Goal: Book appointment/travel/reservation

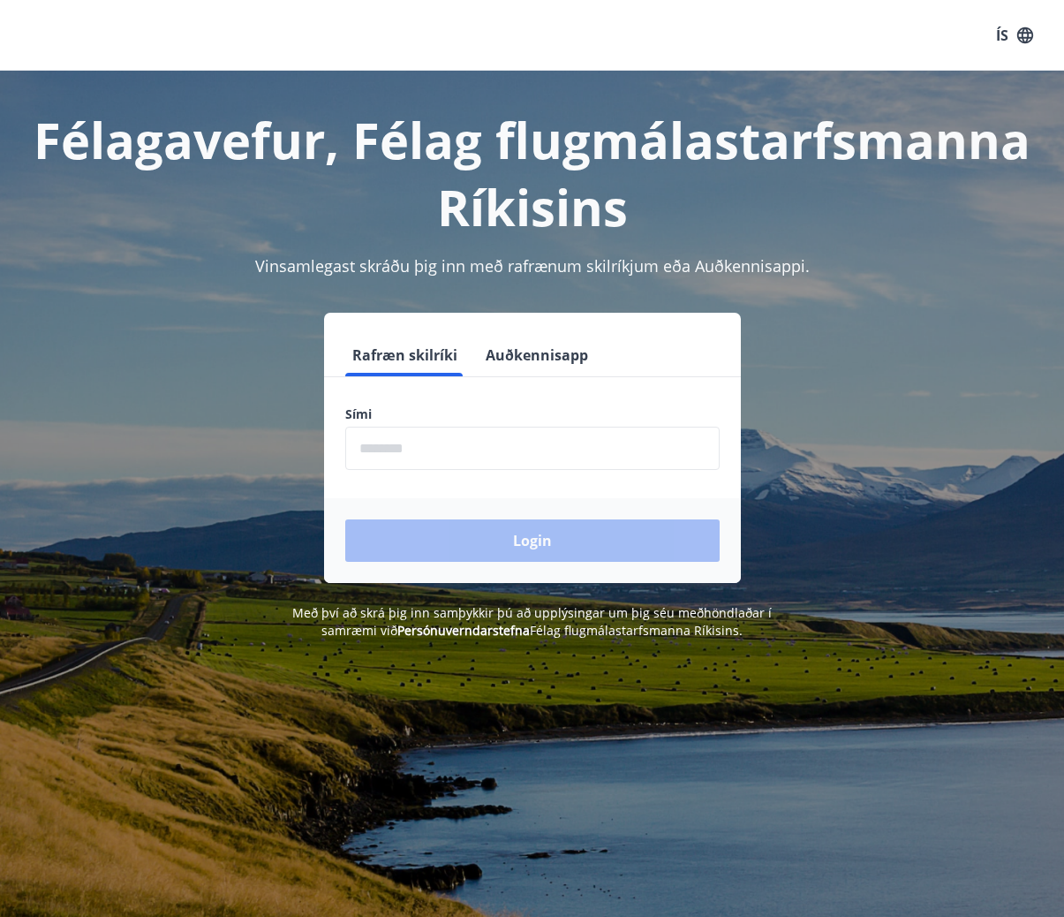
click at [449, 454] on input "phone" at bounding box center [532, 448] width 374 height 43
type input "********"
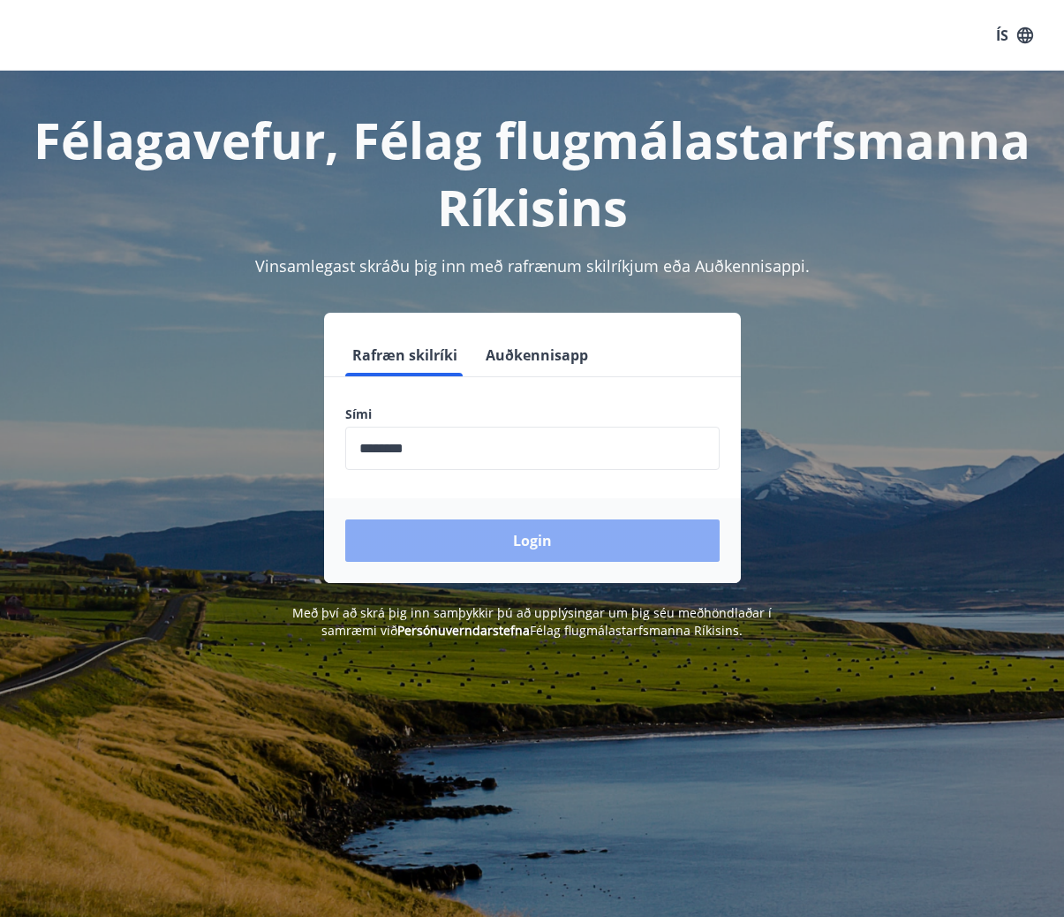
click at [487, 531] on button "Login" at bounding box center [532, 540] width 374 height 42
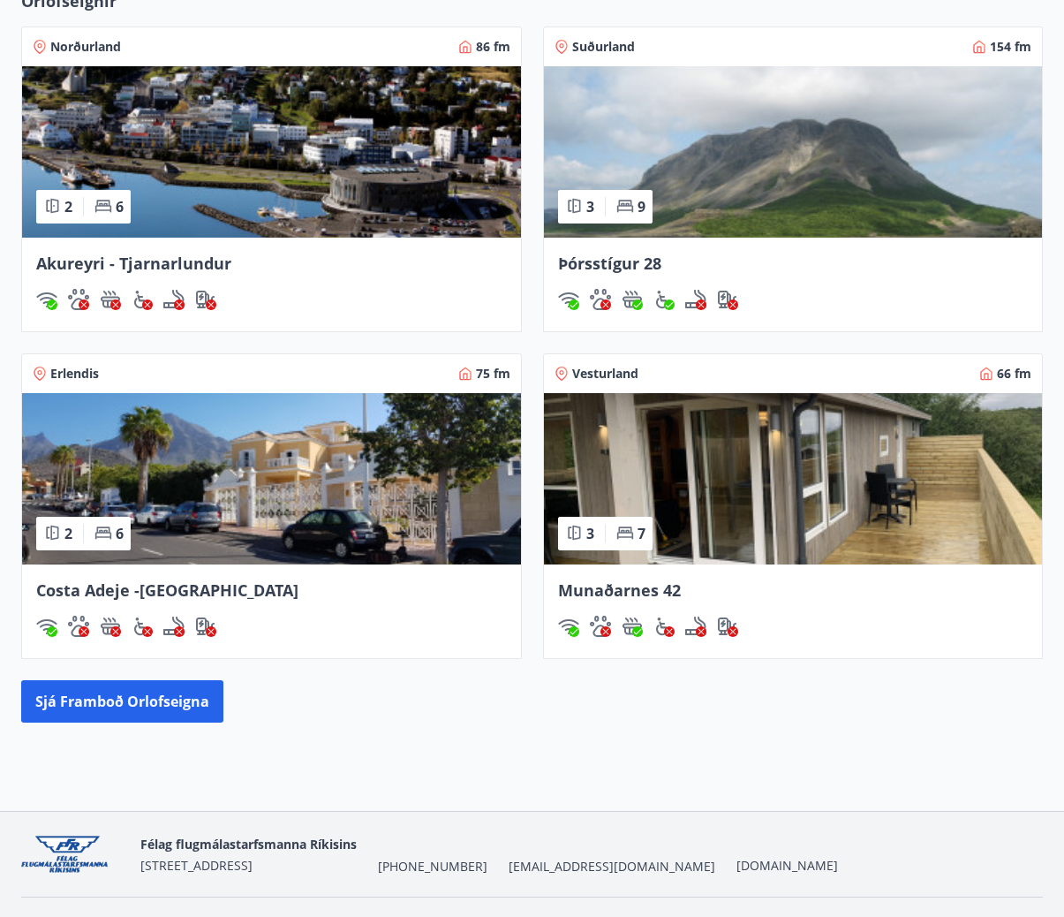
scroll to position [1205, 0]
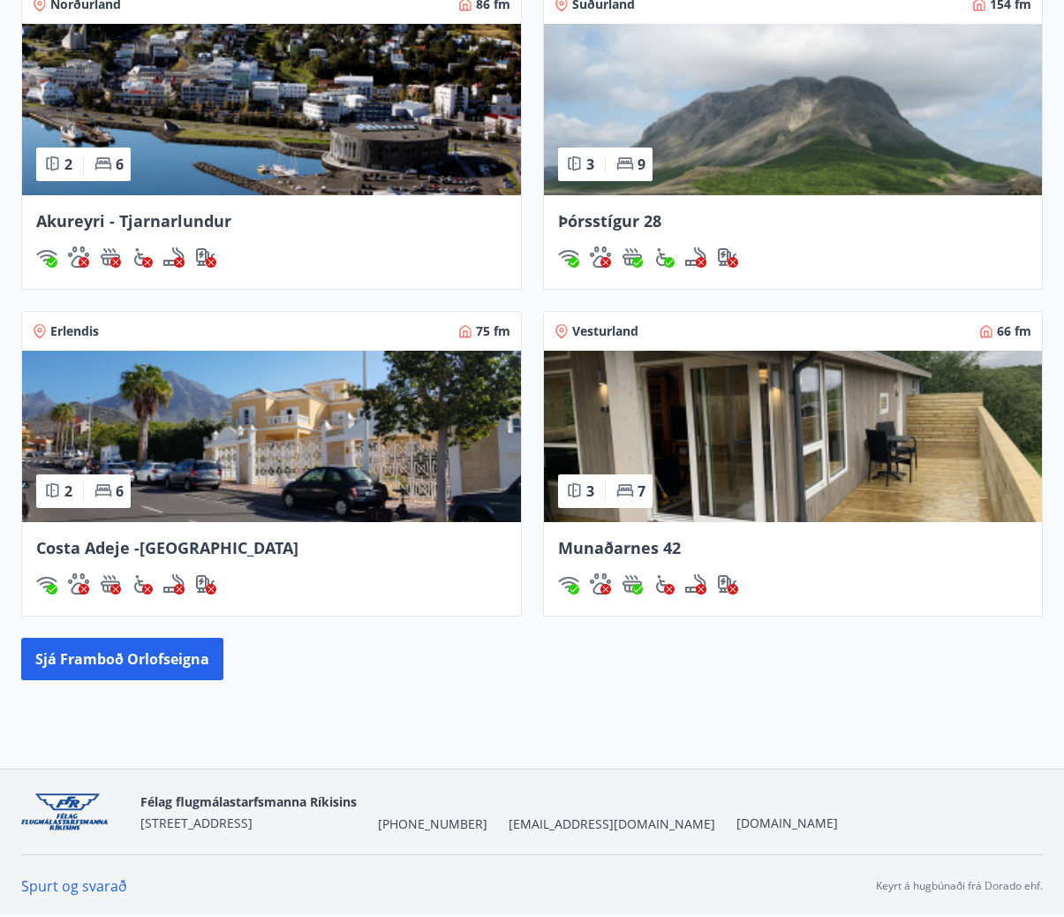
click at [324, 472] on img at bounding box center [271, 436] width 499 height 171
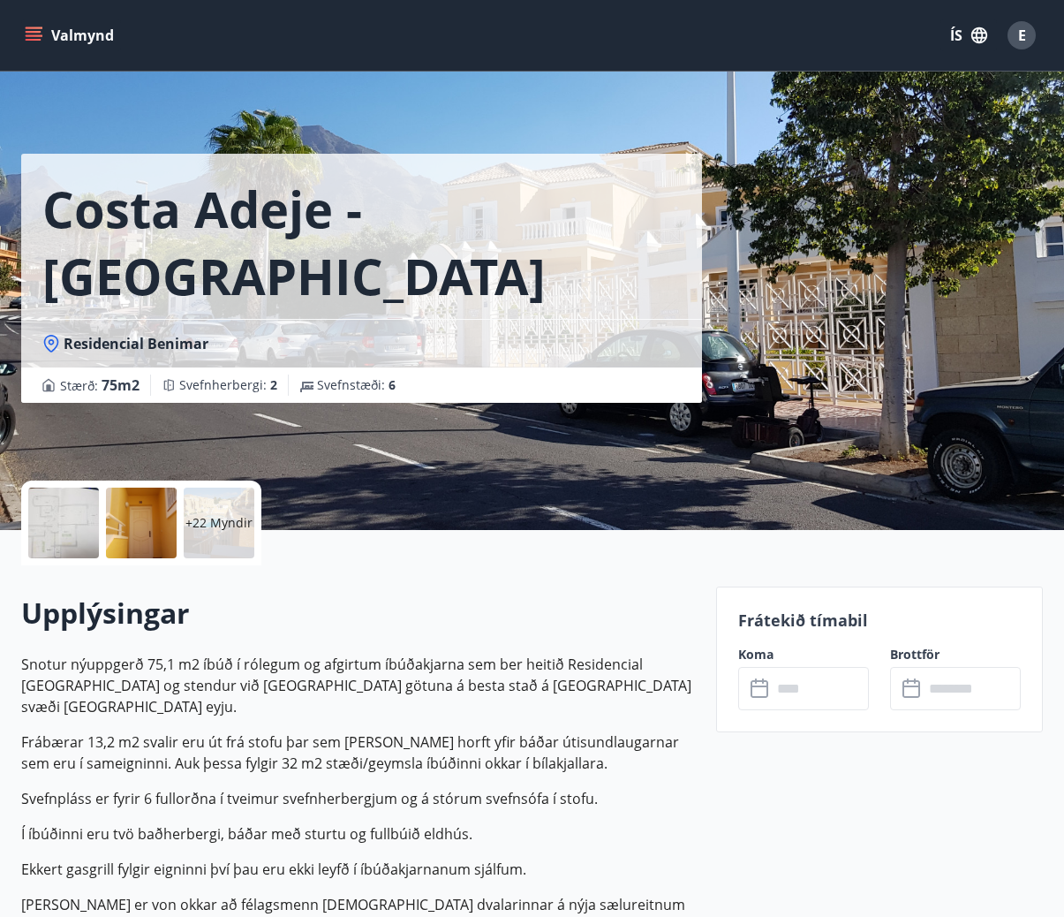
click at [46, 39] on button "Valmynd" at bounding box center [71, 35] width 100 height 32
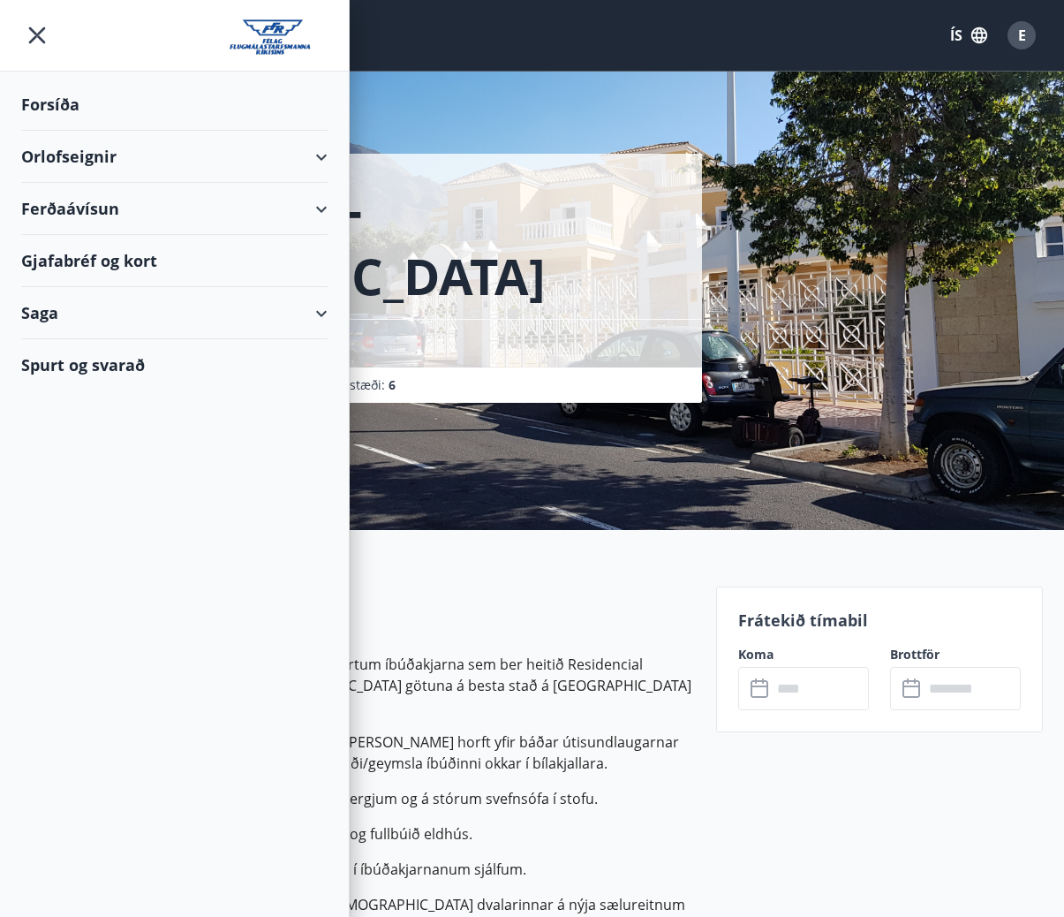
click at [269, 157] on div "Orlofseignir" at bounding box center [174, 157] width 306 height 52
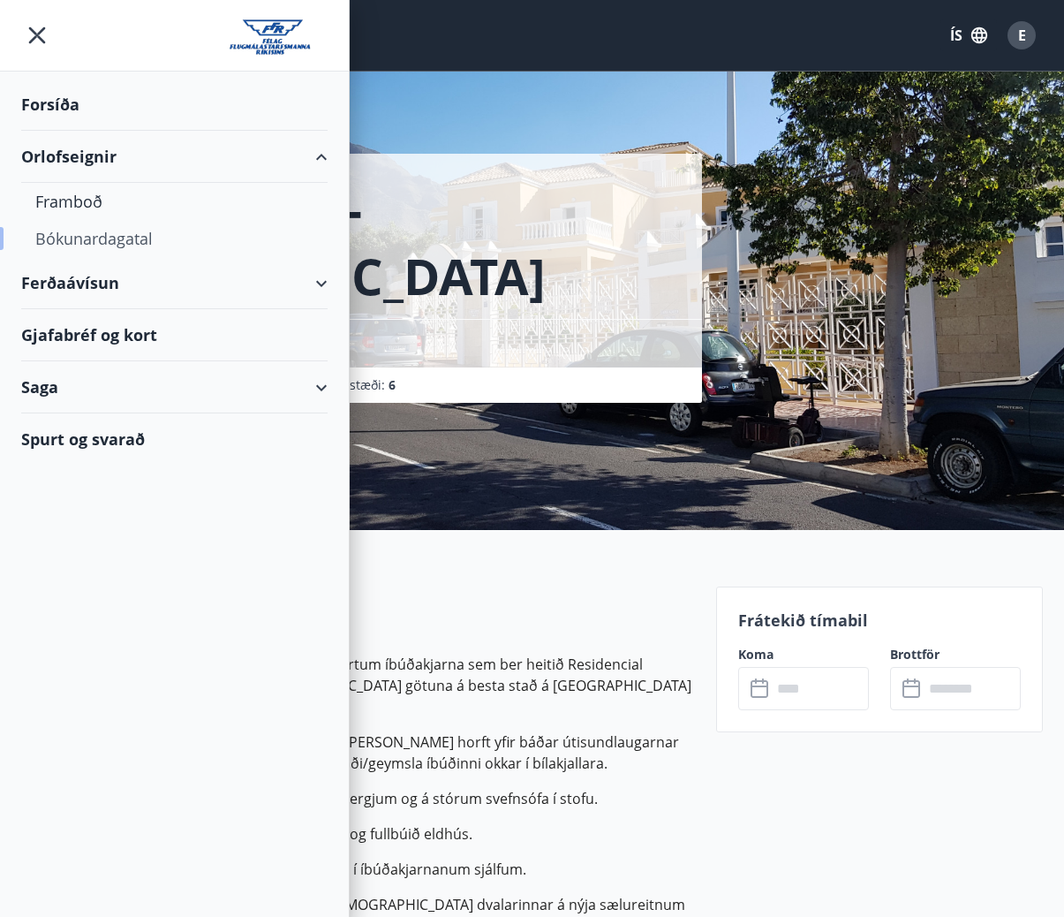
click at [152, 238] on div "Bókunardagatal" at bounding box center [174, 238] width 278 height 37
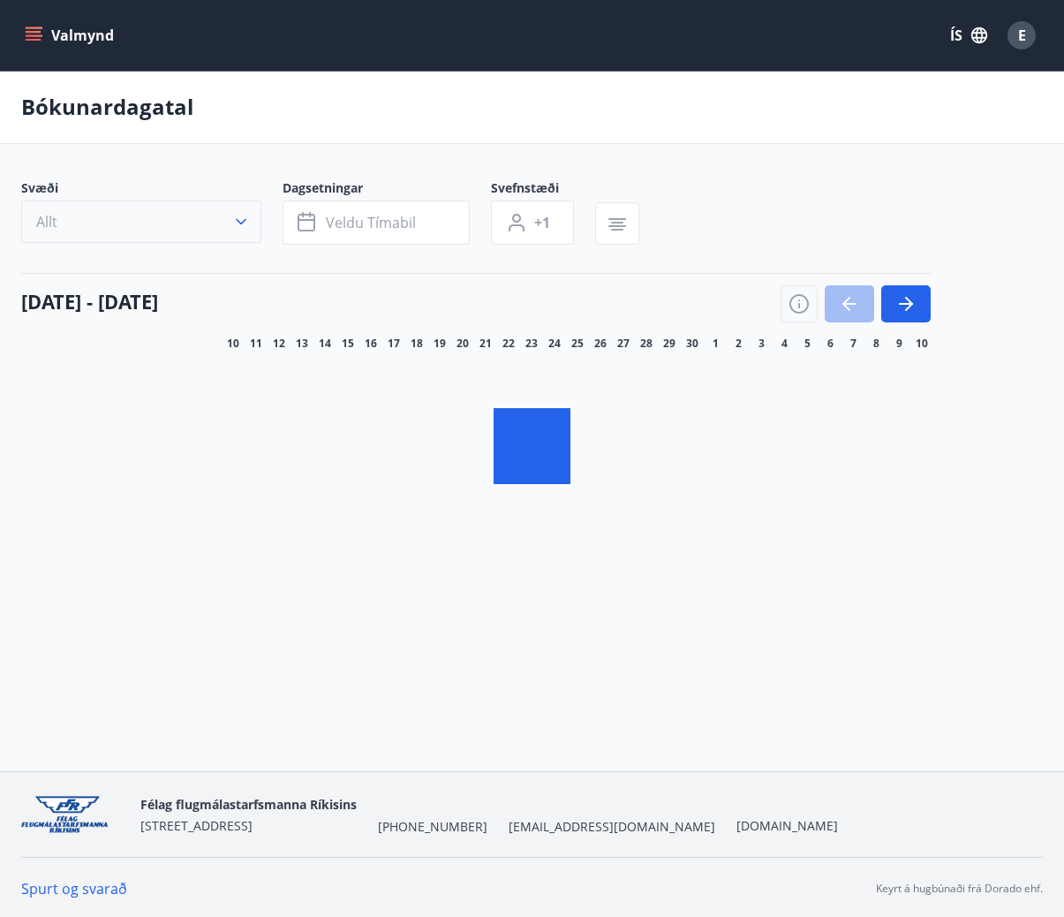
click at [185, 227] on button "Allt" at bounding box center [141, 221] width 240 height 42
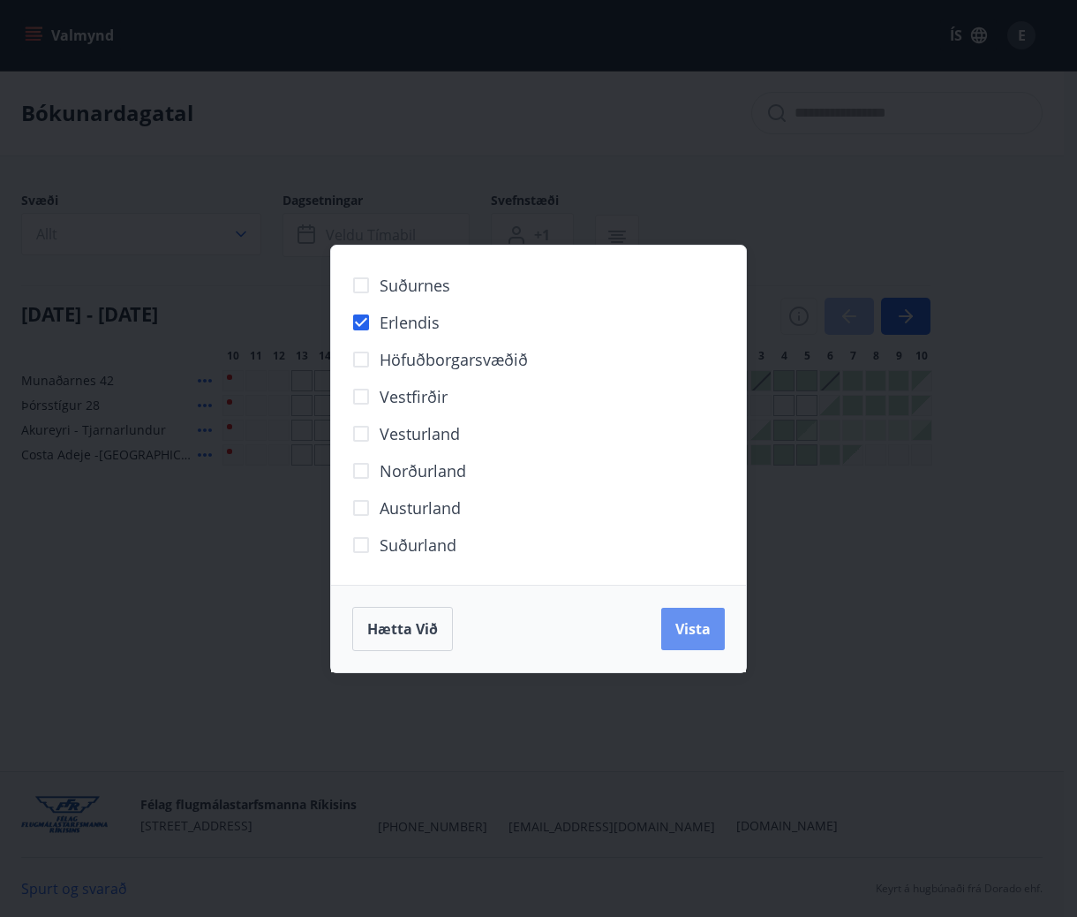
drag, startPoint x: 700, startPoint y: 640, endPoint x: 627, endPoint y: 638, distance: 73.3
click at [700, 640] on button "Vista" at bounding box center [693, 629] width 64 height 42
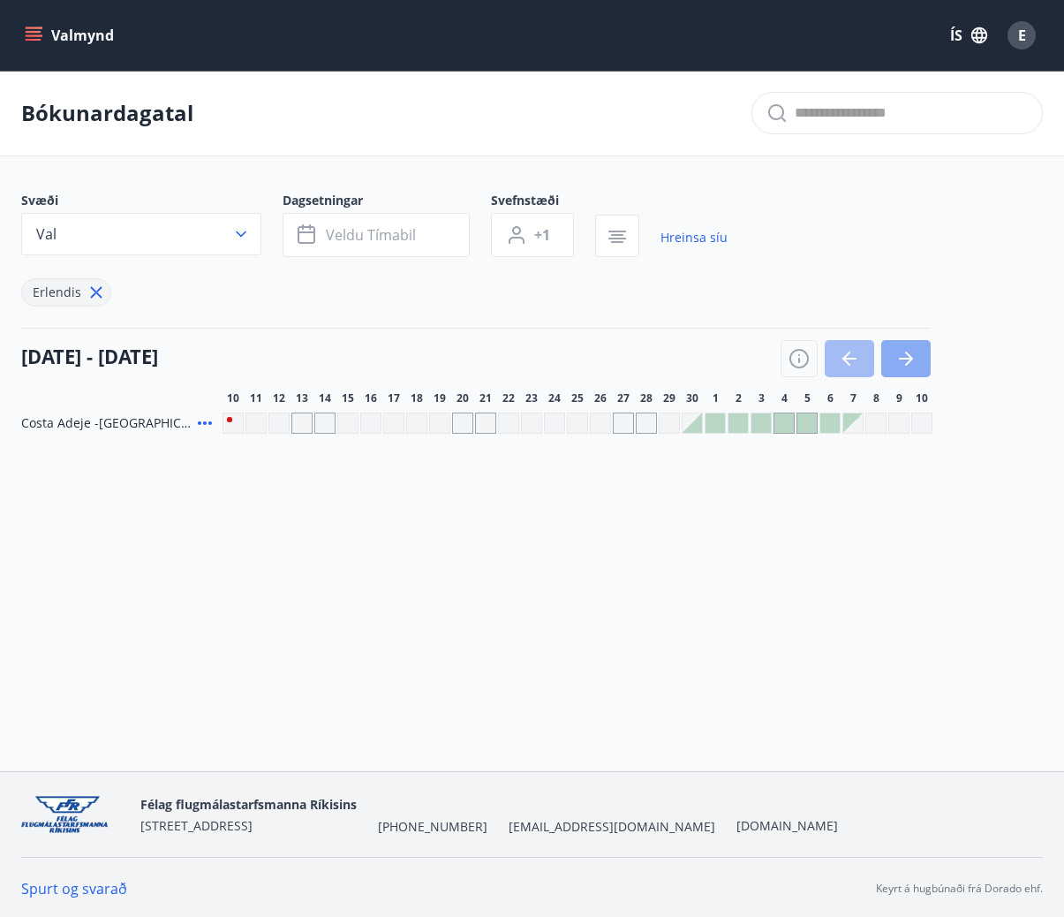
click at [906, 359] on icon "button" at bounding box center [906, 359] width 14 height 2
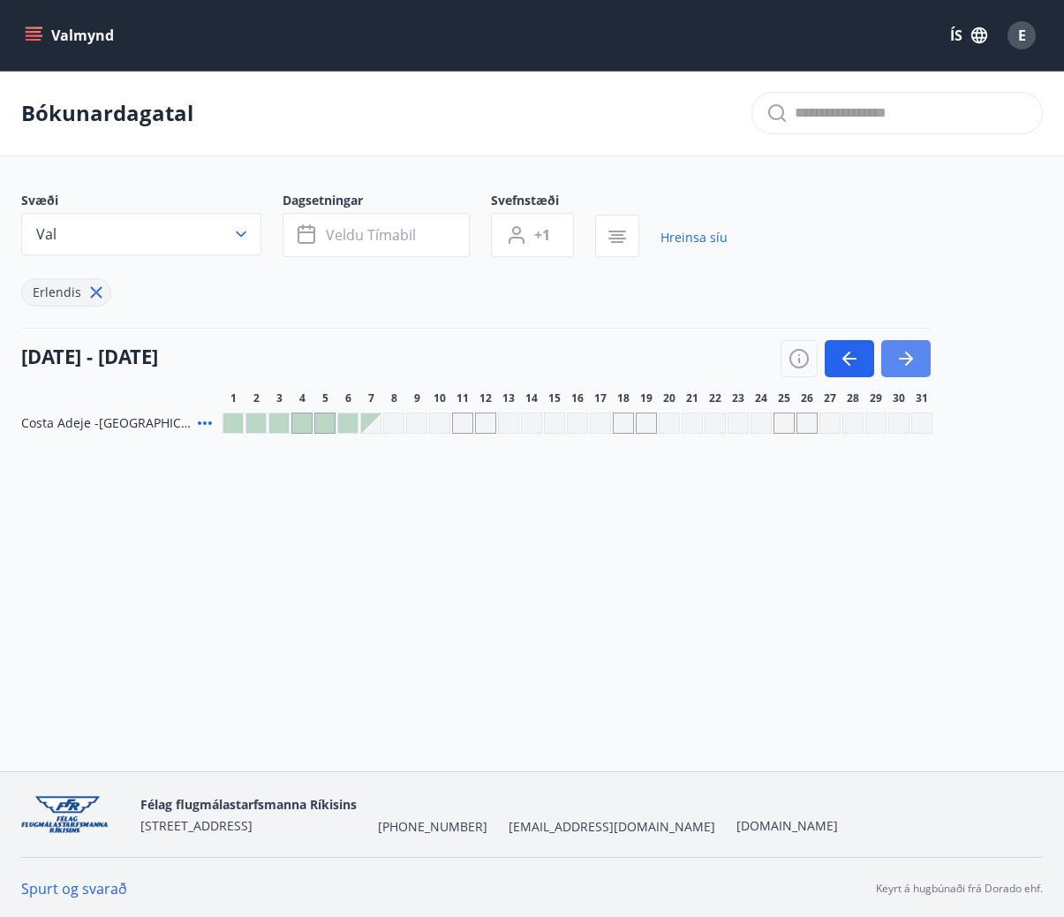
click at [911, 359] on icon "button" at bounding box center [909, 358] width 8 height 14
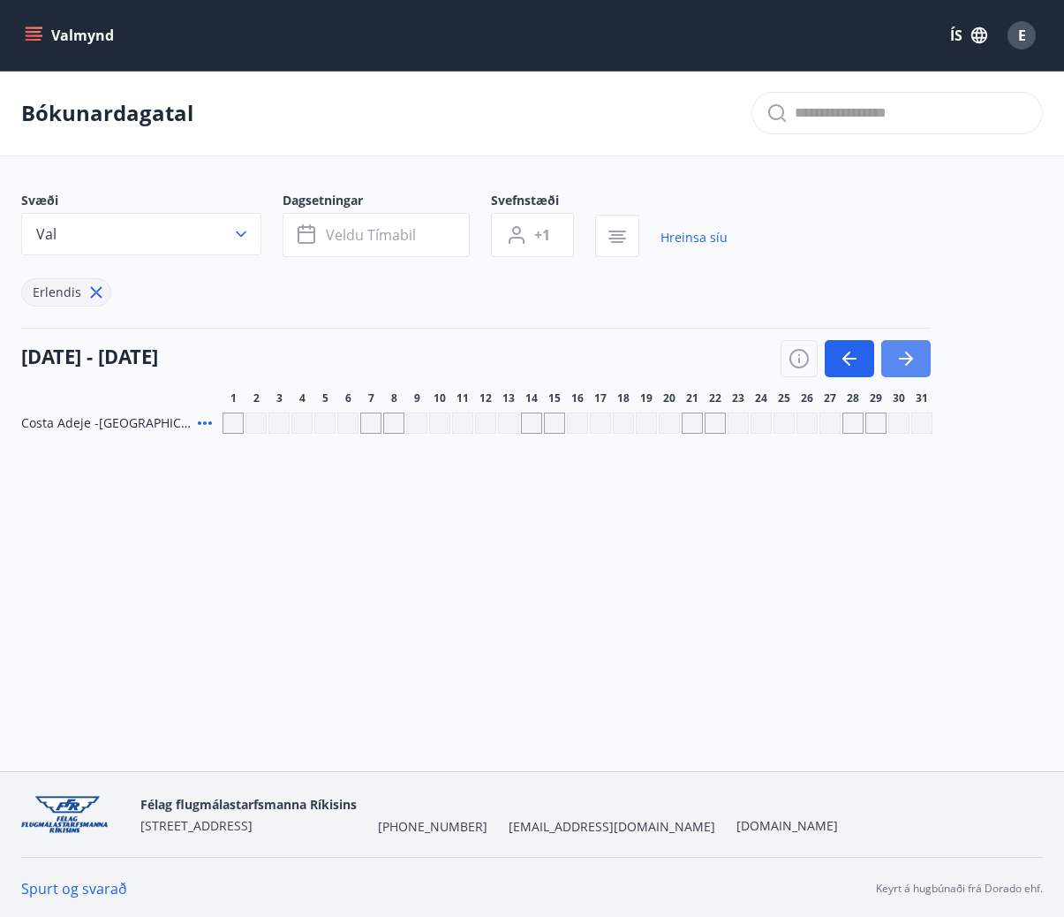
click at [911, 359] on icon "button" at bounding box center [909, 358] width 8 height 14
click at [870, 361] on button "button" at bounding box center [849, 358] width 49 height 37
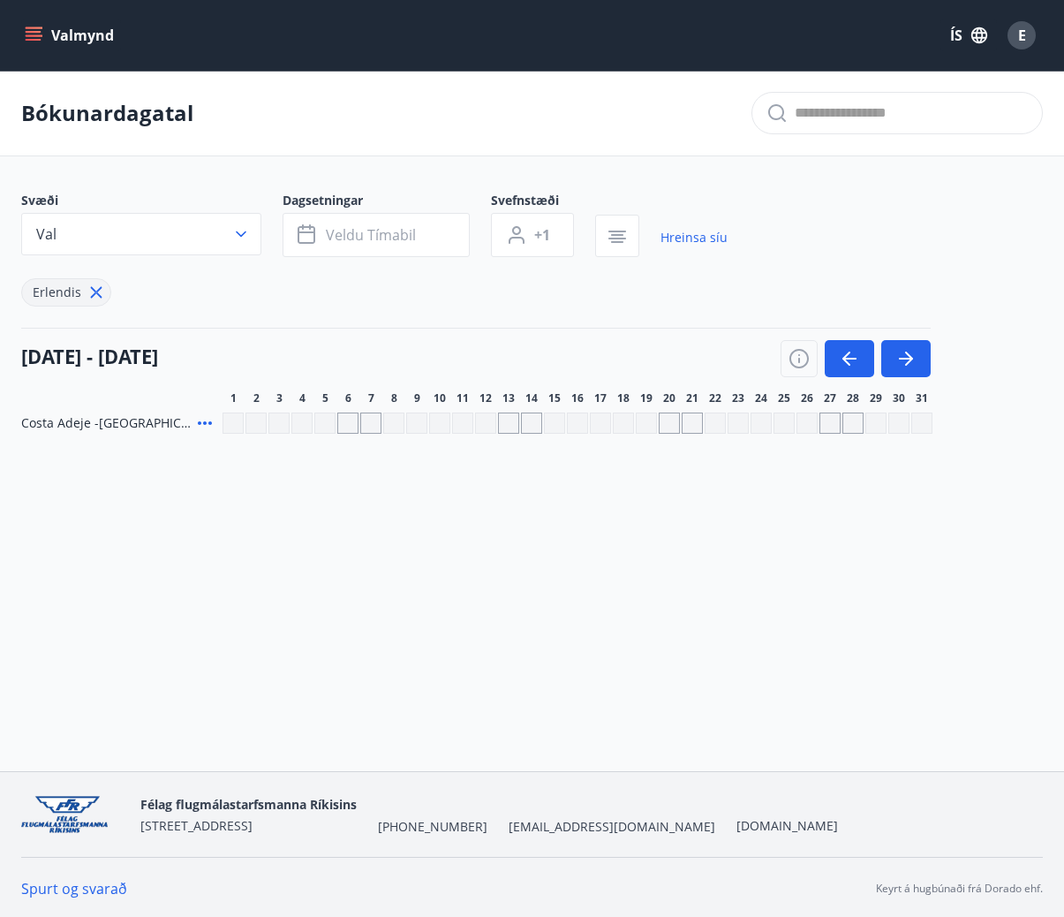
drag, startPoint x: 870, startPoint y: 362, endPoint x: 419, endPoint y: 522, distance: 478.7
click at [419, 523] on div "Valmynd ÍS E Bókunardagatal Svæði Val Dagsetningar Veldu tímabil Svefnstæði +1 …" at bounding box center [532, 385] width 1064 height 771
click at [842, 523] on div "Valmynd ÍS E Bókunardagatal Svæði Val Dagsetningar Veldu tímabil Svefnstæði +1 …" at bounding box center [532, 385] width 1064 height 771
click at [854, 359] on icon "button" at bounding box center [849, 359] width 14 height 2
click at [902, 362] on icon "button" at bounding box center [905, 358] width 21 height 21
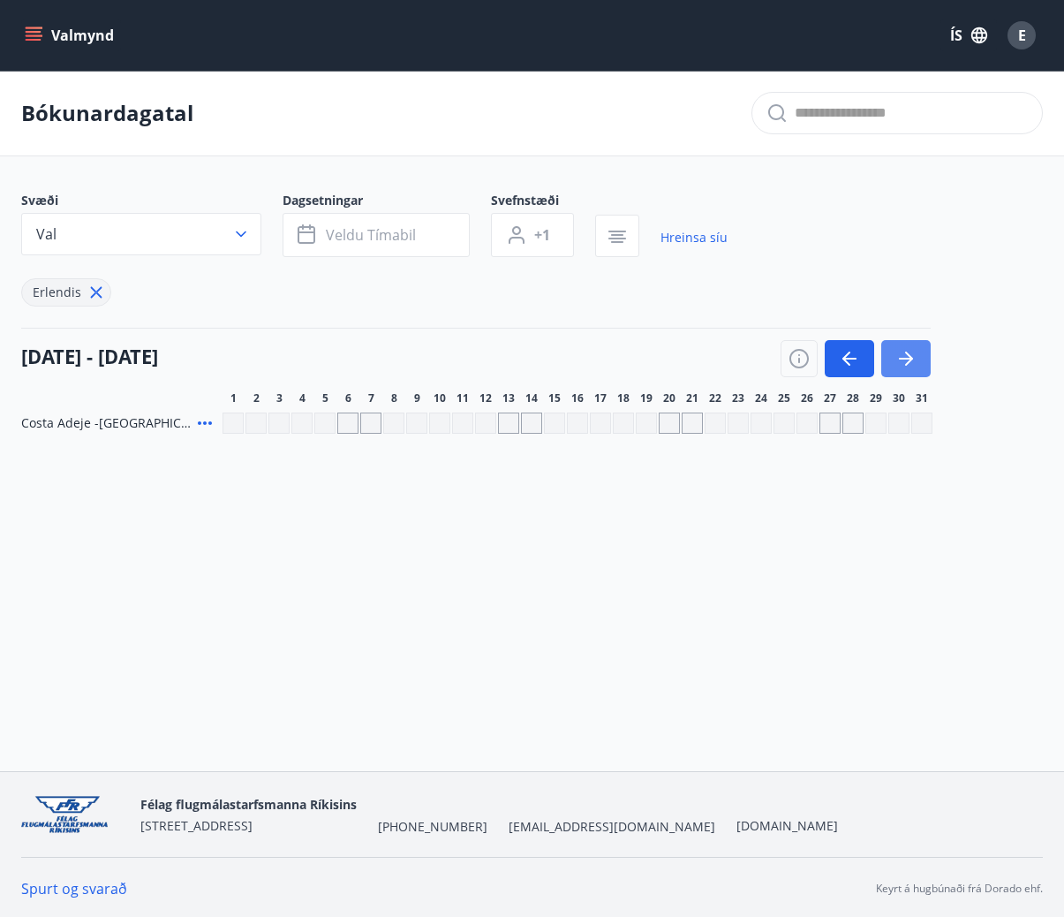
click at [902, 362] on icon "button" at bounding box center [905, 358] width 21 height 21
click at [908, 362] on icon "button" at bounding box center [909, 358] width 8 height 14
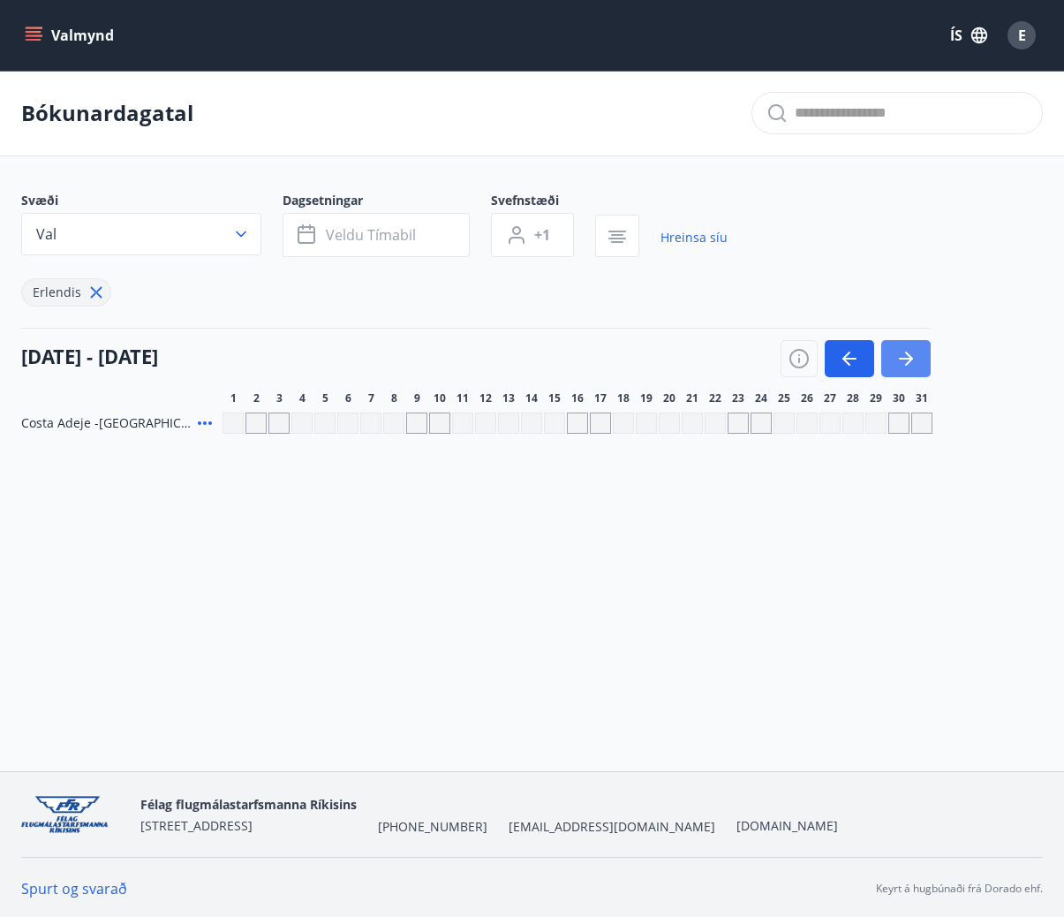
click at [908, 362] on icon "button" at bounding box center [909, 358] width 8 height 14
click at [865, 366] on button "button" at bounding box center [849, 358] width 49 height 37
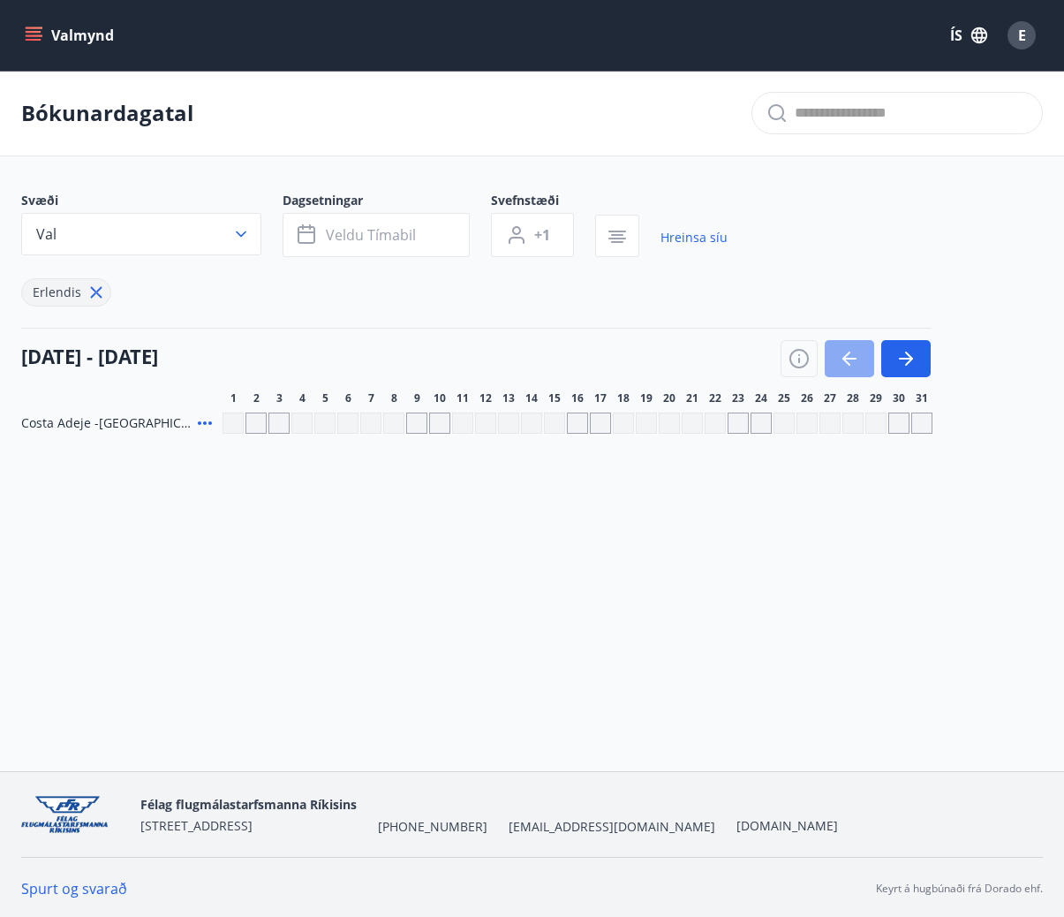
click at [865, 366] on button "button" at bounding box center [849, 358] width 49 height 37
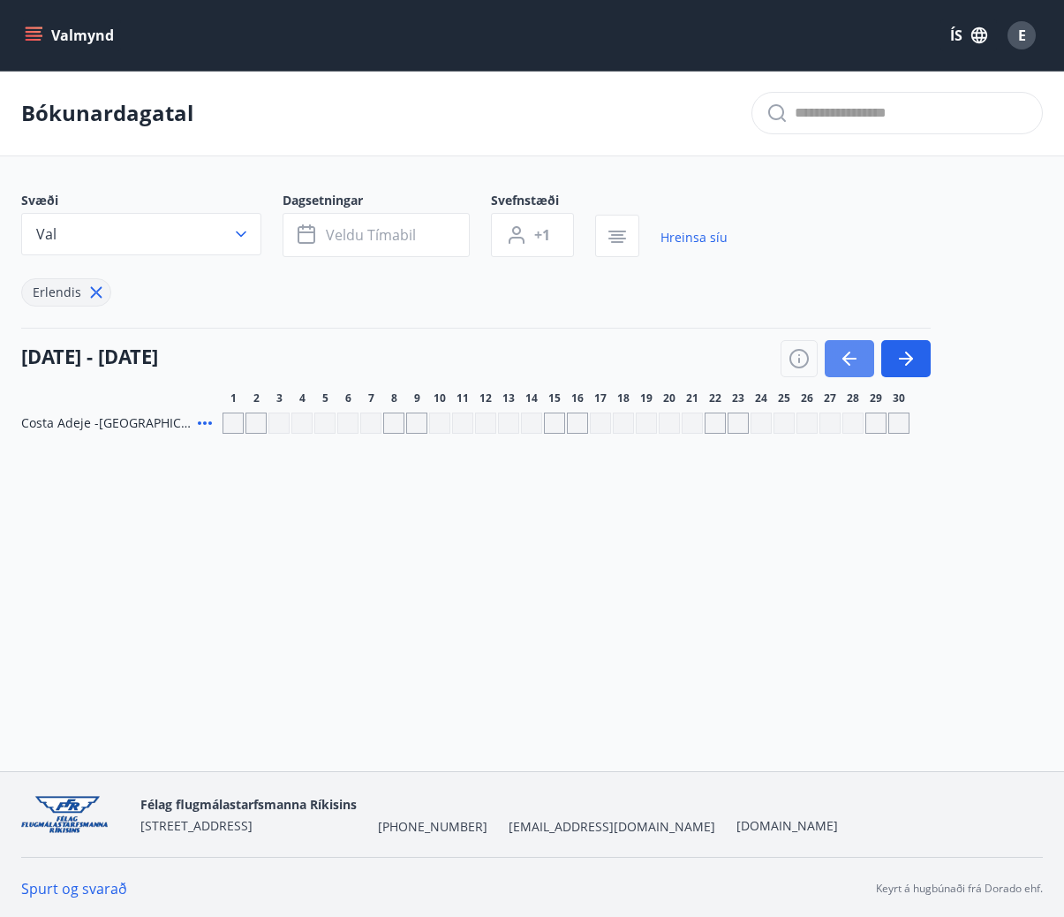
click at [865, 366] on button "button" at bounding box center [849, 358] width 49 height 37
click at [865, 366] on div at bounding box center [856, 358] width 150 height 37
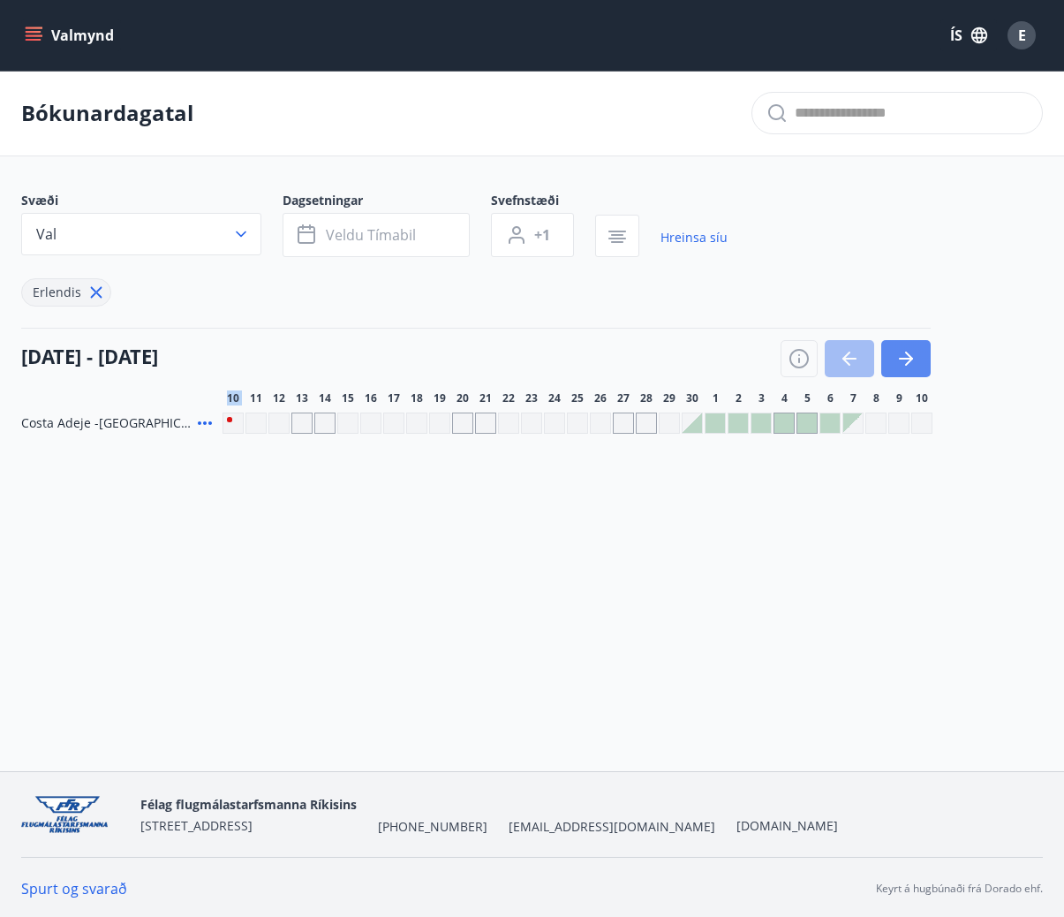
click at [903, 372] on button "button" at bounding box center [905, 358] width 49 height 37
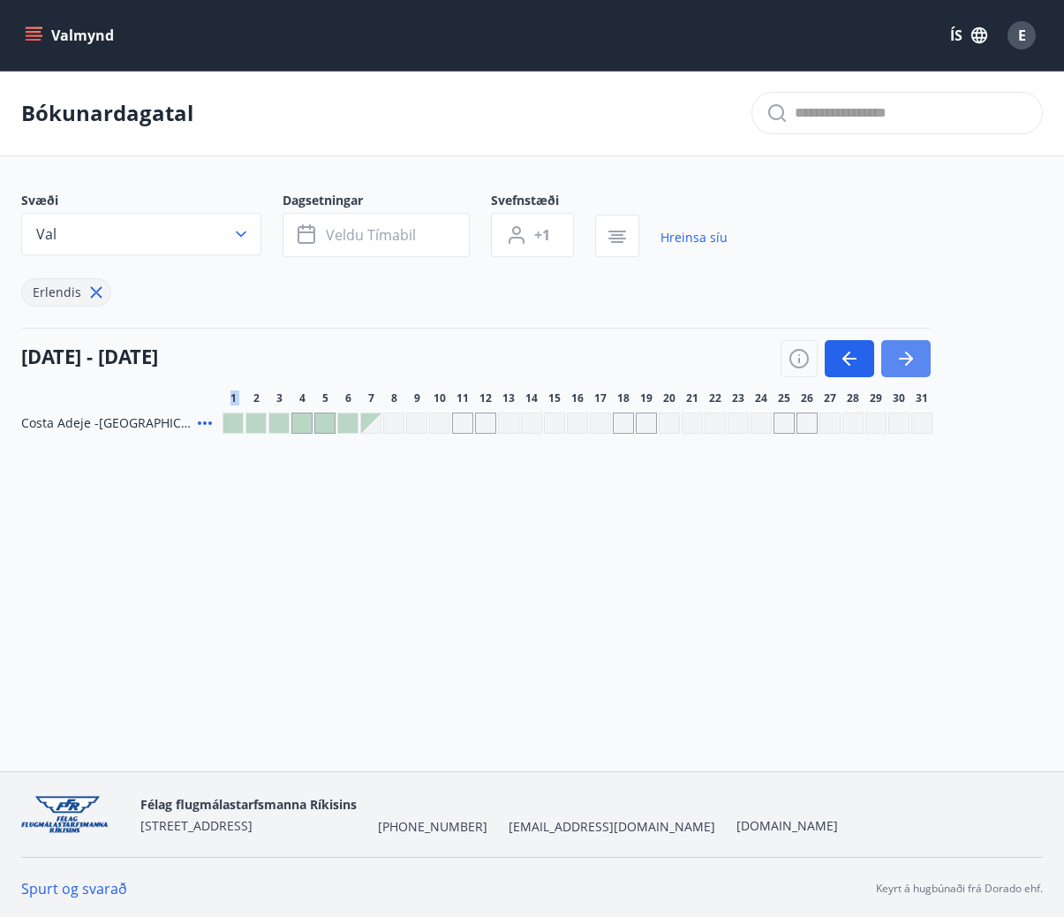
click at [903, 372] on button "button" at bounding box center [905, 358] width 49 height 37
click at [853, 369] on button "button" at bounding box center [849, 358] width 49 height 37
click at [915, 361] on icon "button" at bounding box center [905, 358] width 21 height 21
click at [849, 371] on button "button" at bounding box center [849, 358] width 49 height 37
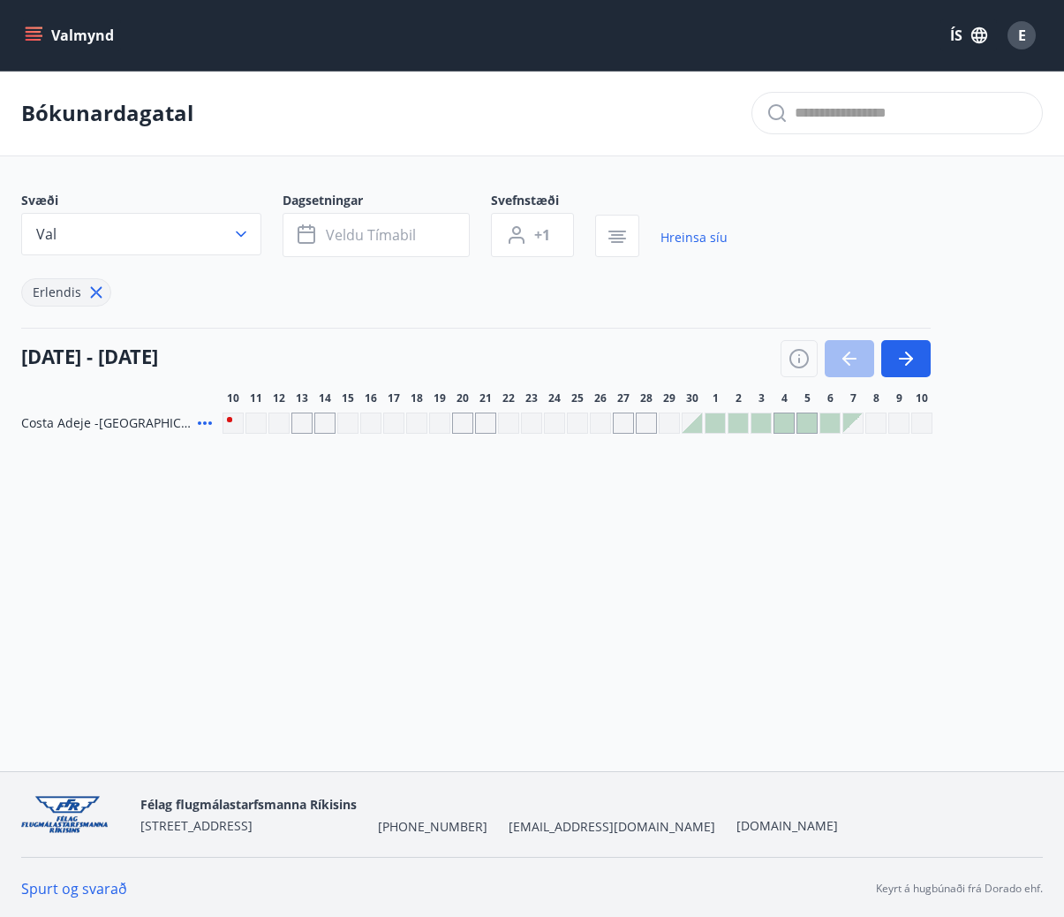
click at [699, 424] on div at bounding box center [692, 422] width 19 height 19
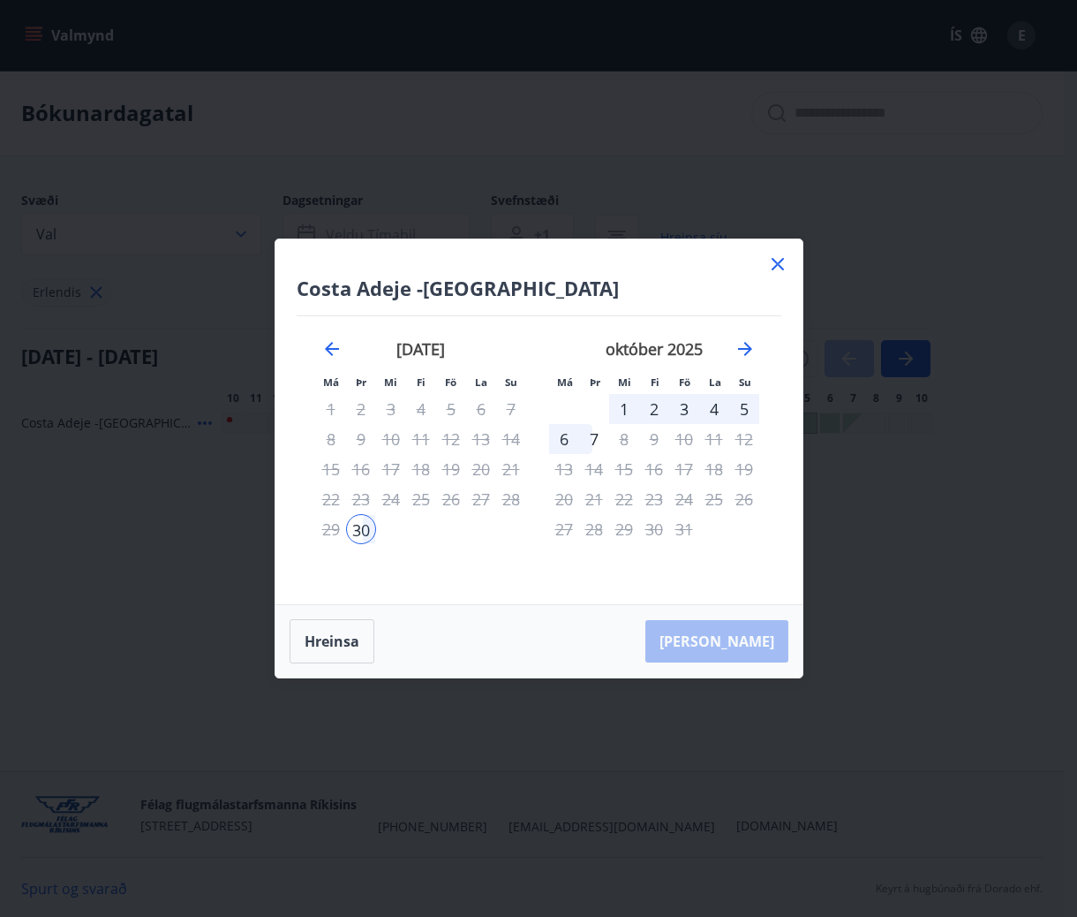
click at [776, 270] on icon at bounding box center [777, 263] width 21 height 21
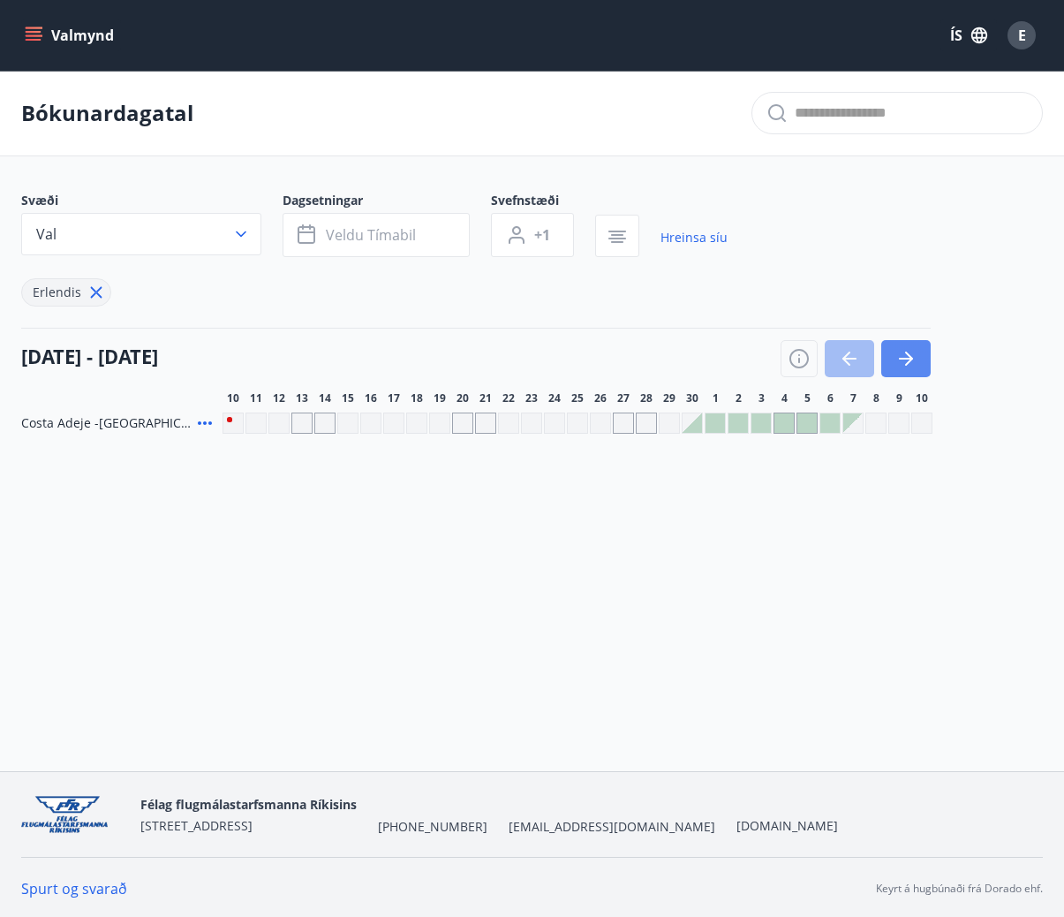
click at [887, 360] on button "button" at bounding box center [905, 358] width 49 height 37
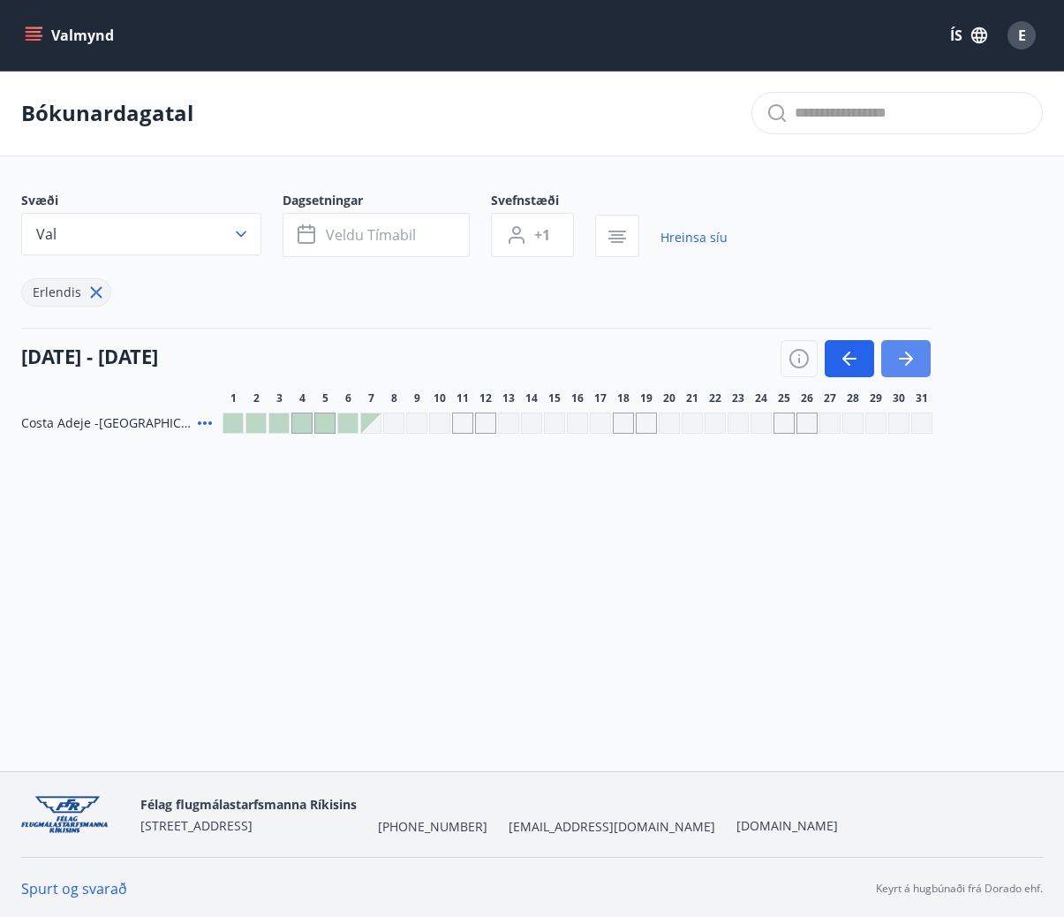
click at [887, 360] on button "button" at bounding box center [905, 358] width 49 height 37
click at [852, 360] on icon "button" at bounding box center [849, 358] width 21 height 21
click at [841, 366] on icon "button" at bounding box center [849, 358] width 21 height 21
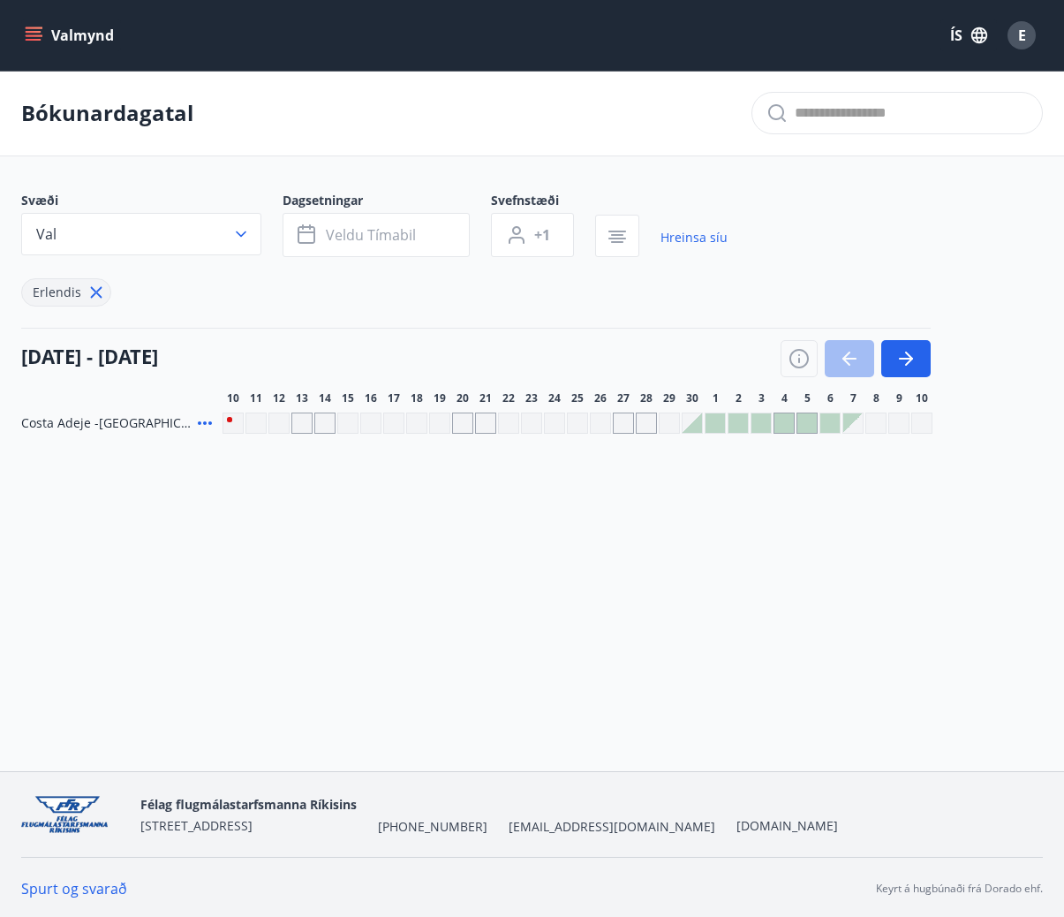
click at [701, 425] on div at bounding box center [692, 422] width 19 height 19
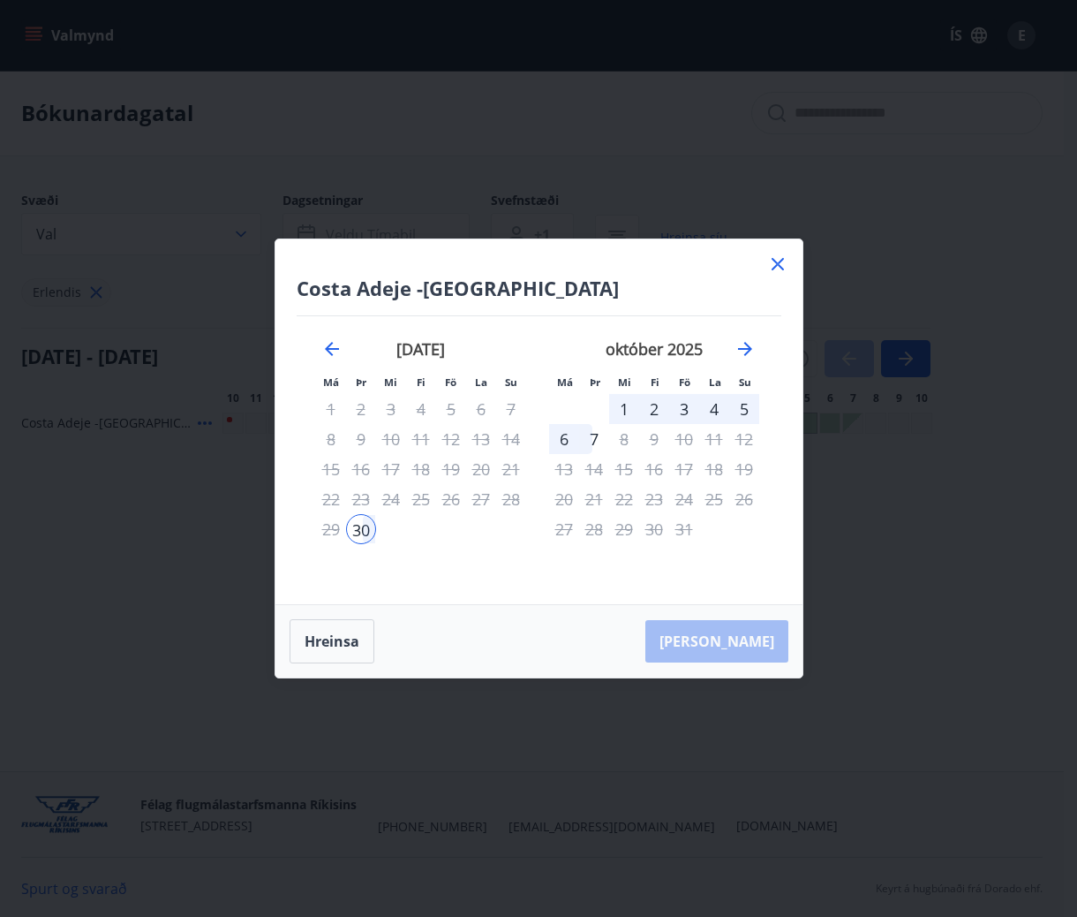
click at [781, 269] on icon at bounding box center [777, 263] width 21 height 21
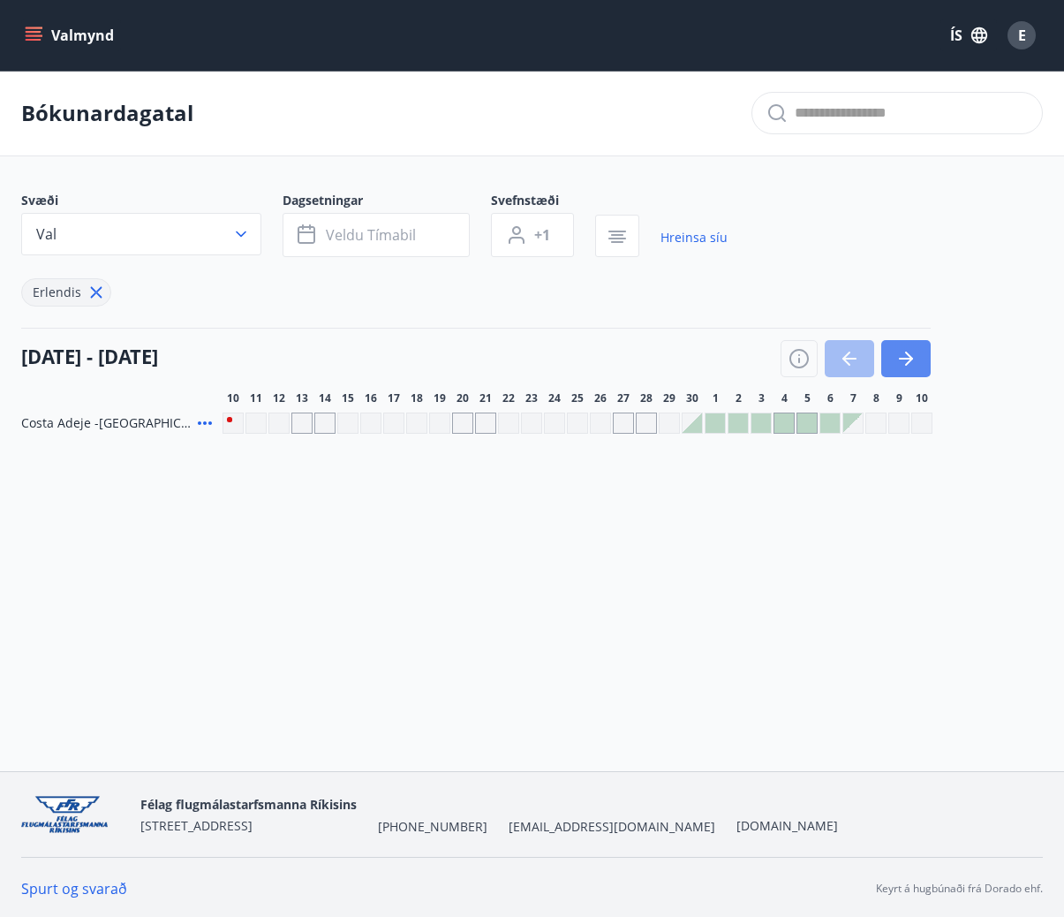
click at [919, 351] on button "button" at bounding box center [905, 358] width 49 height 37
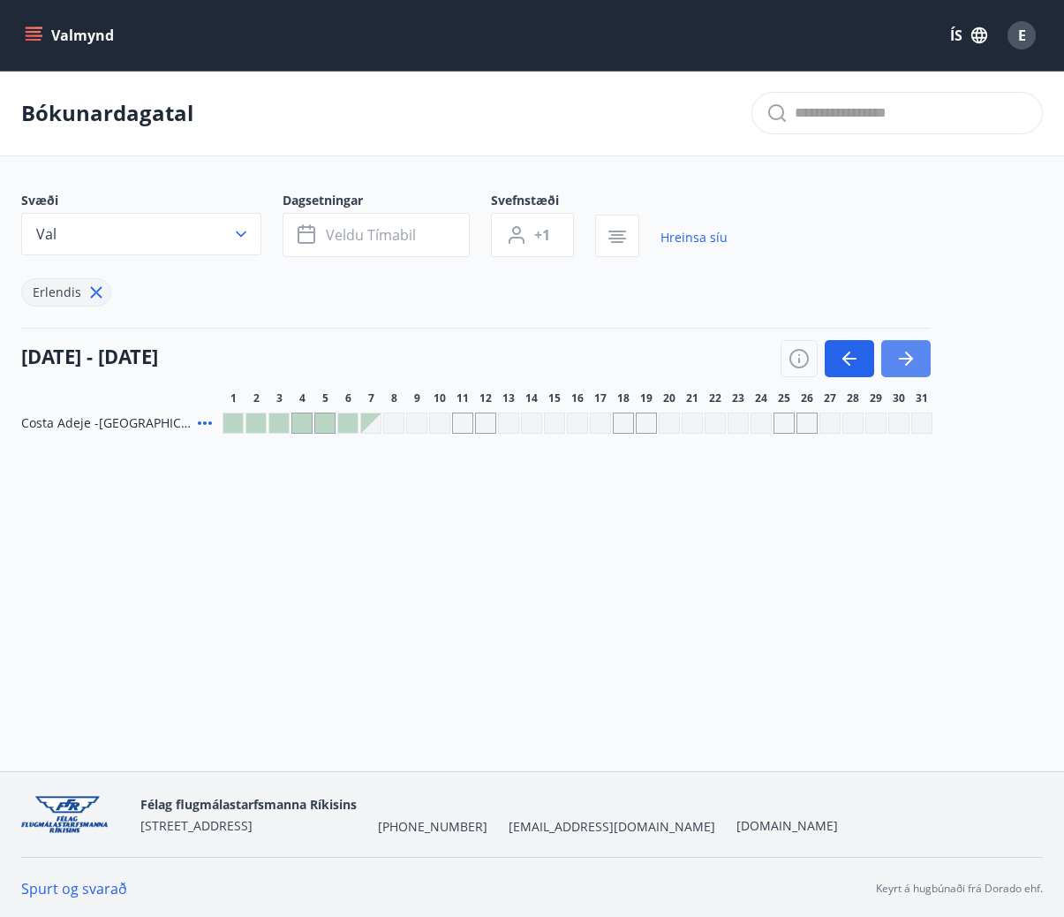
click at [919, 351] on button "button" at bounding box center [905, 358] width 49 height 37
click at [905, 371] on button "button" at bounding box center [905, 358] width 49 height 37
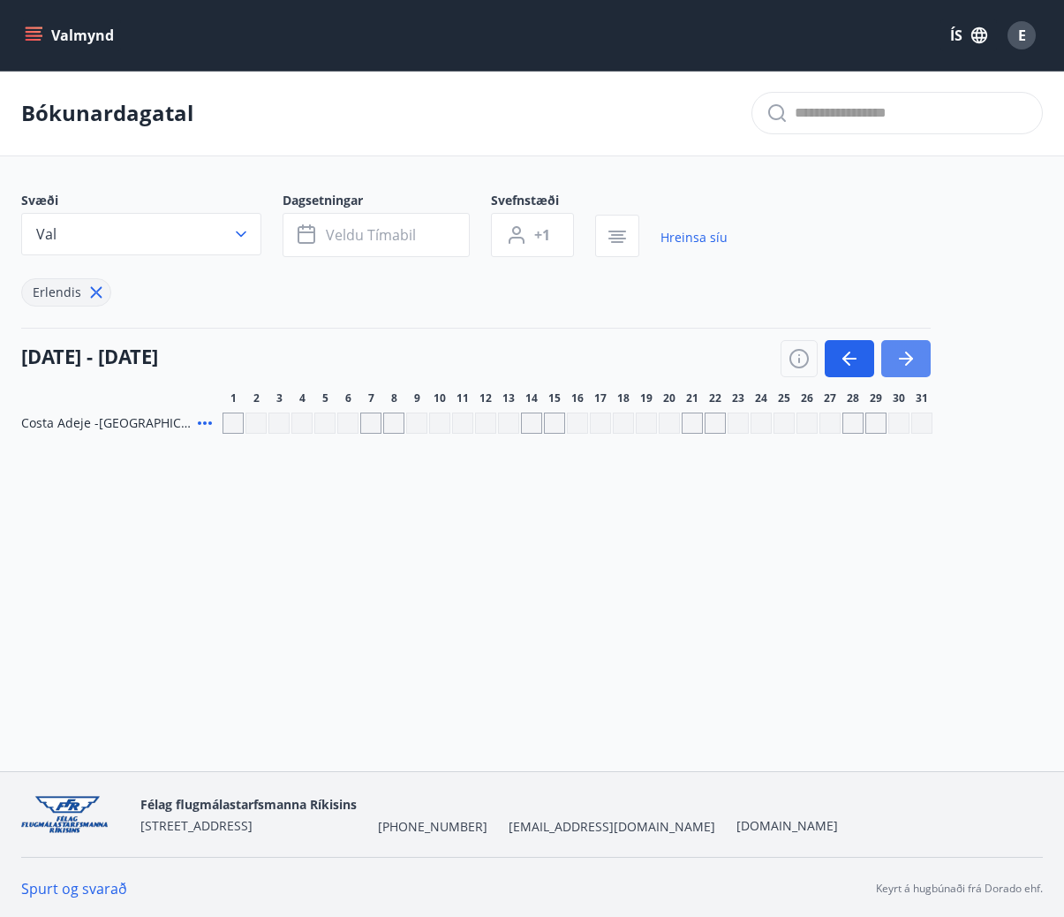
click at [905, 371] on button "button" at bounding box center [905, 358] width 49 height 37
click at [230, 225] on button "Val" at bounding box center [141, 234] width 240 height 42
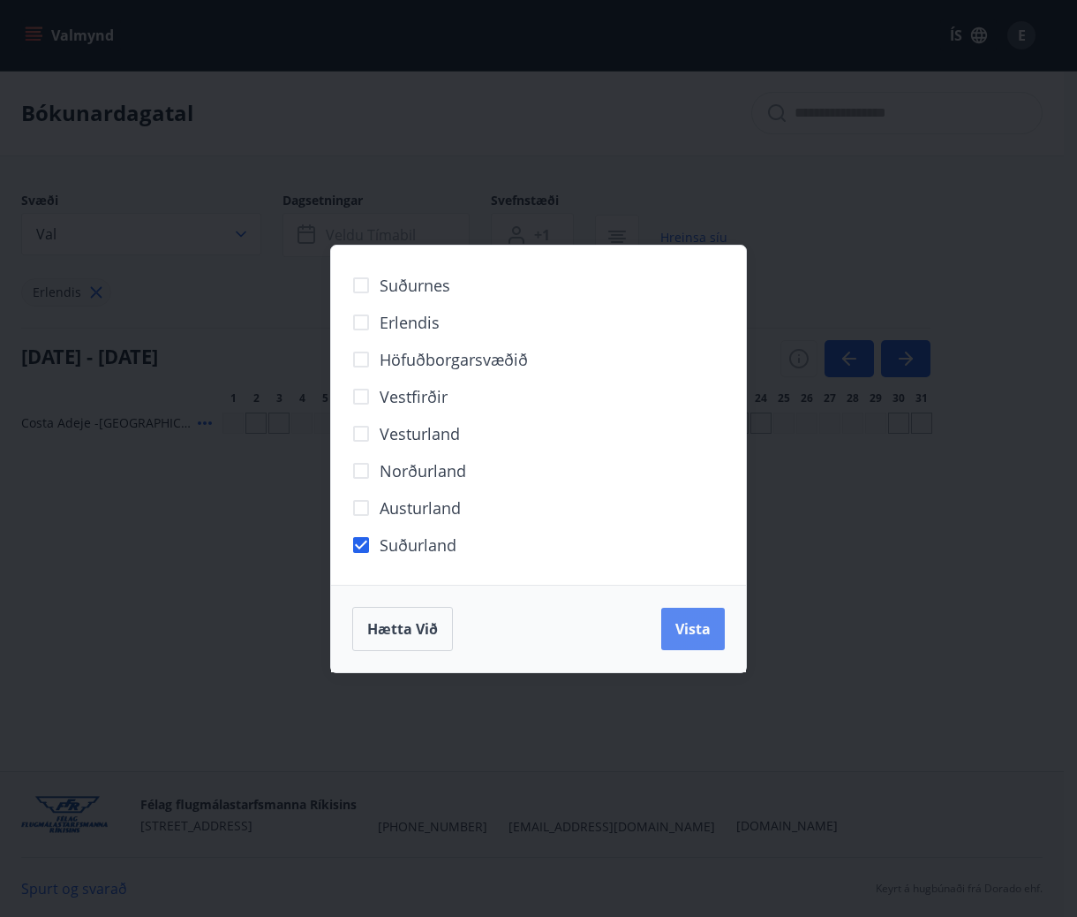
click at [693, 634] on span "Vista" at bounding box center [693, 628] width 35 height 19
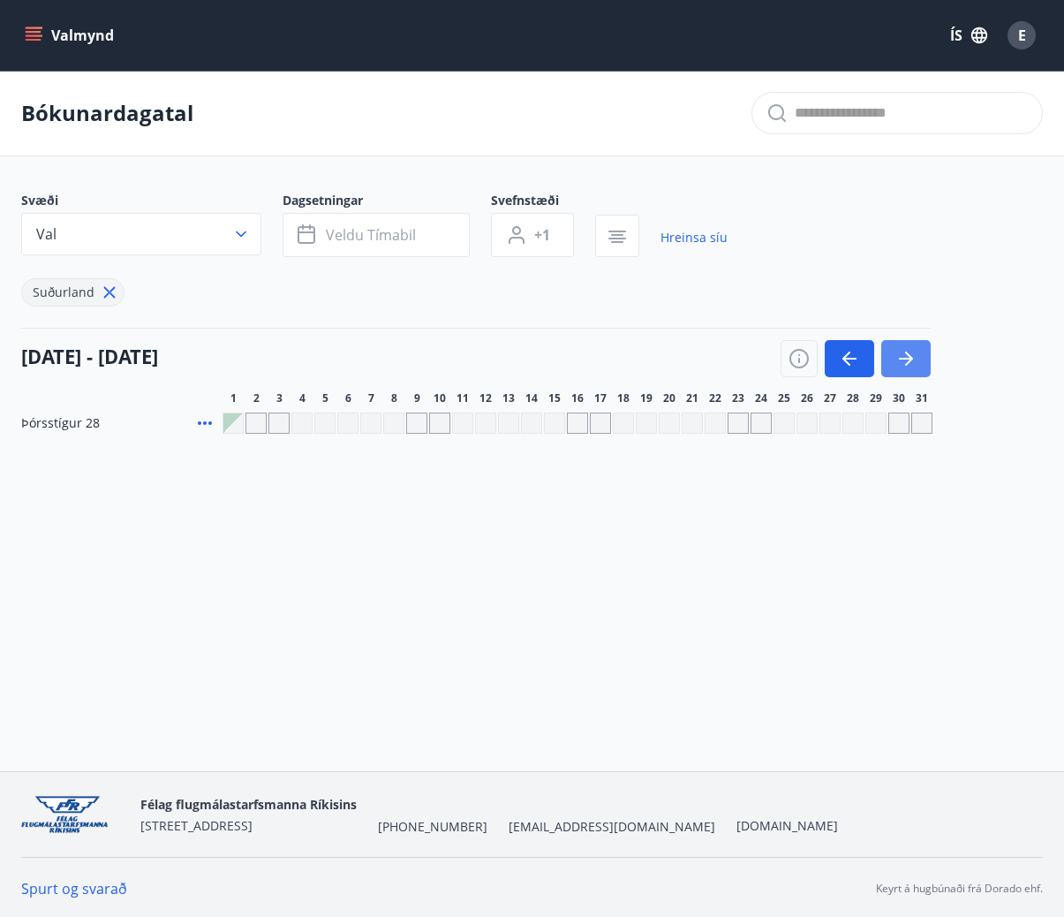
click at [925, 369] on button "button" at bounding box center [905, 358] width 49 height 37
click at [839, 360] on icon "button" at bounding box center [849, 358] width 21 height 21
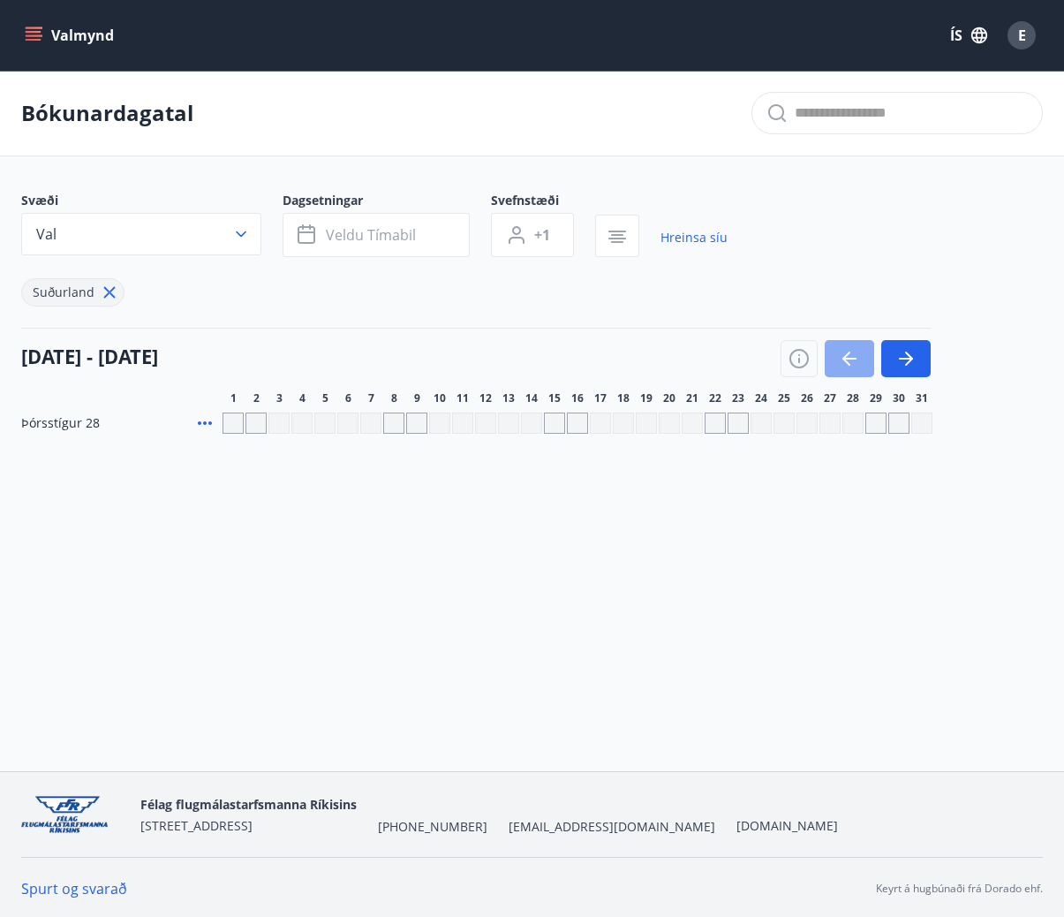
click at [839, 360] on icon "button" at bounding box center [849, 358] width 21 height 21
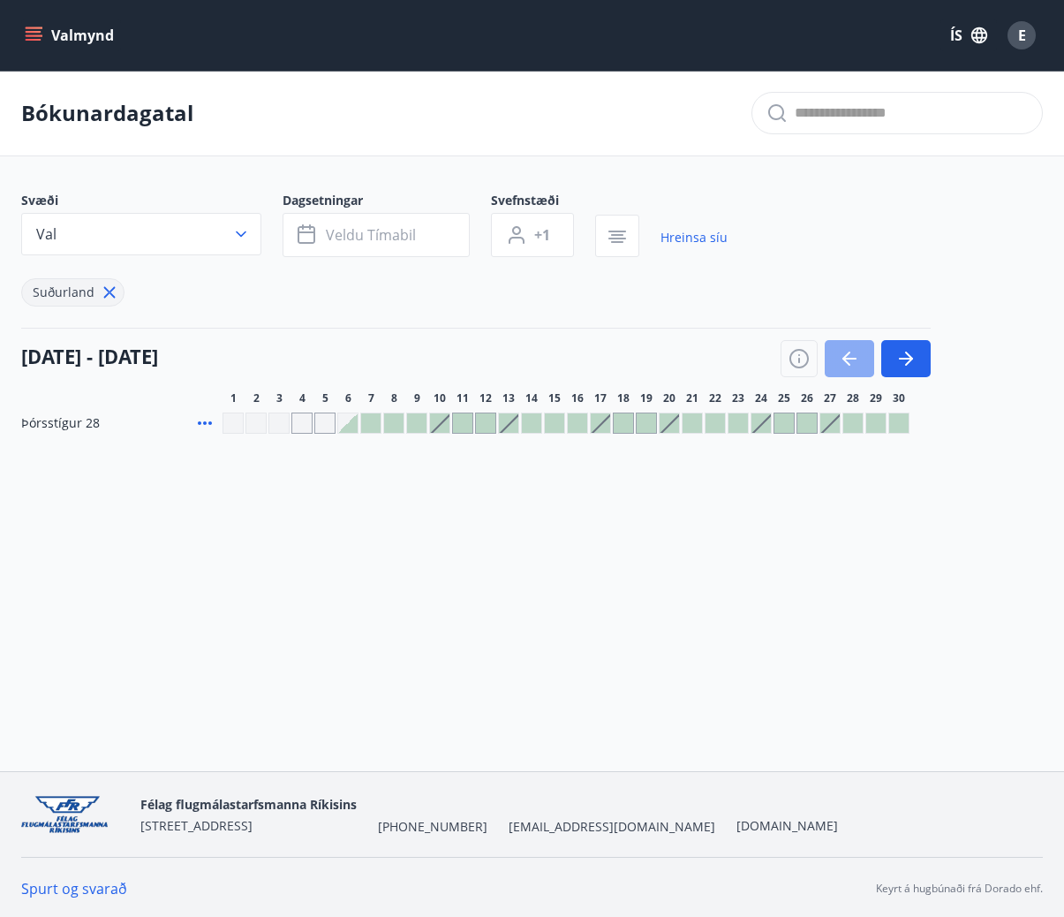
click at [839, 360] on icon "button" at bounding box center [849, 358] width 21 height 21
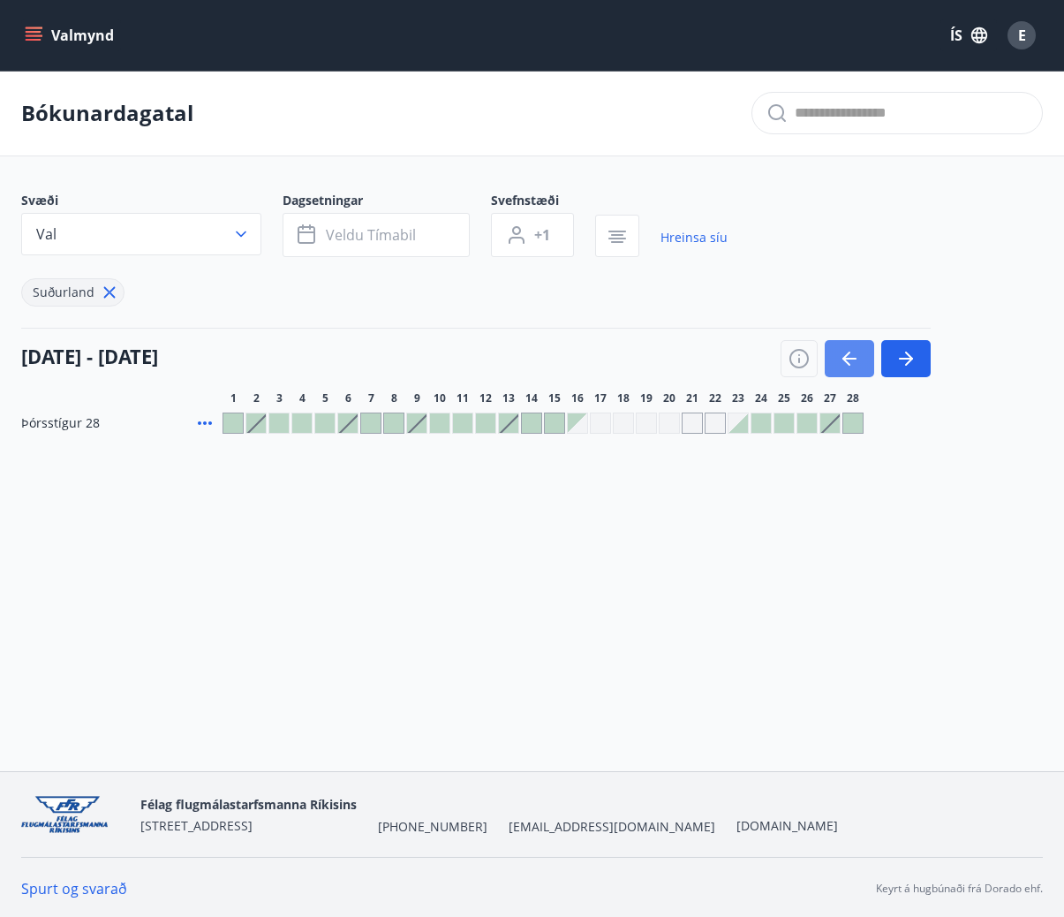
click at [839, 359] on icon "button" at bounding box center [849, 358] width 21 height 21
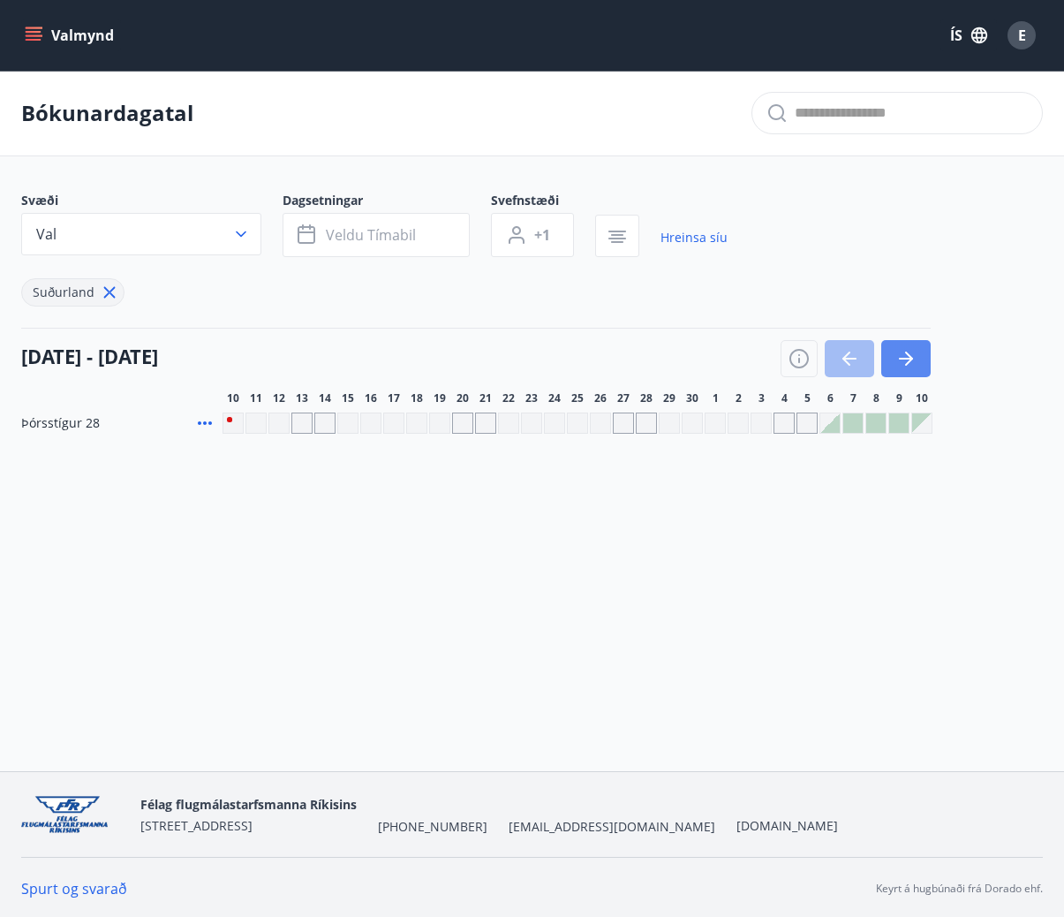
click at [895, 363] on button "button" at bounding box center [905, 358] width 49 height 37
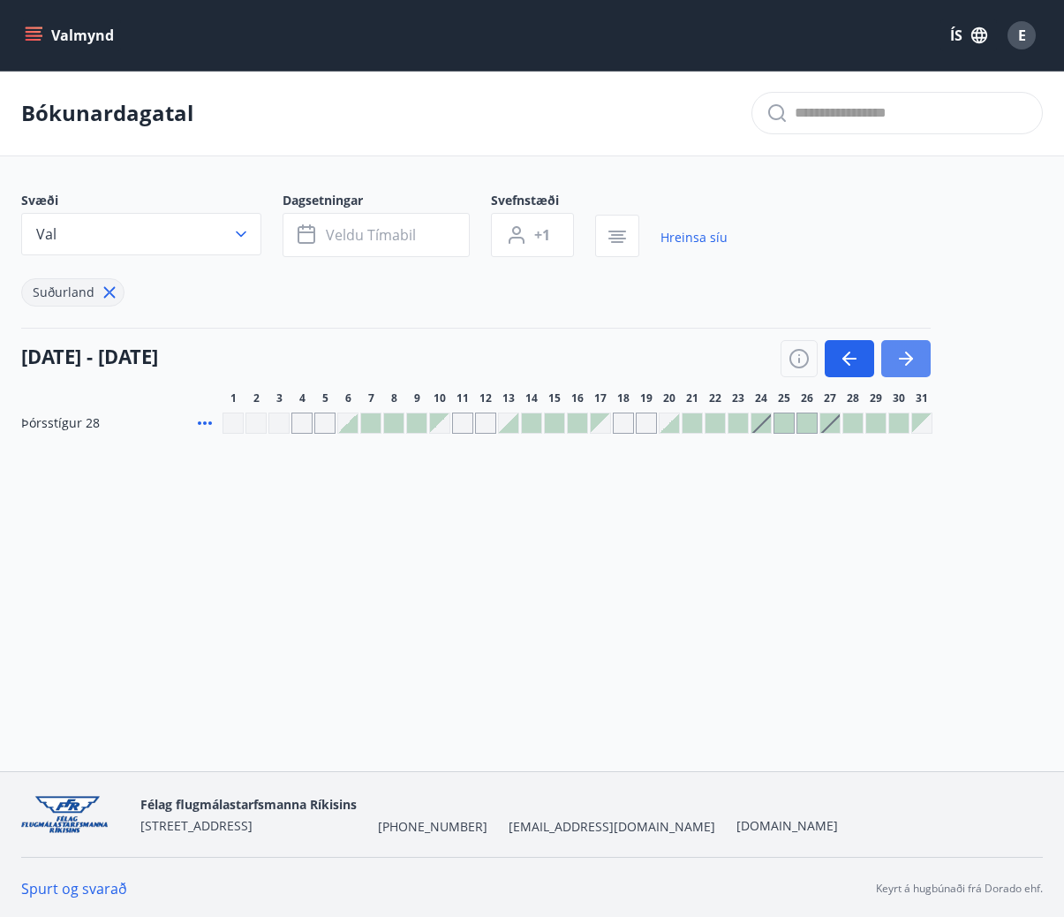
click at [895, 363] on button "button" at bounding box center [905, 358] width 49 height 37
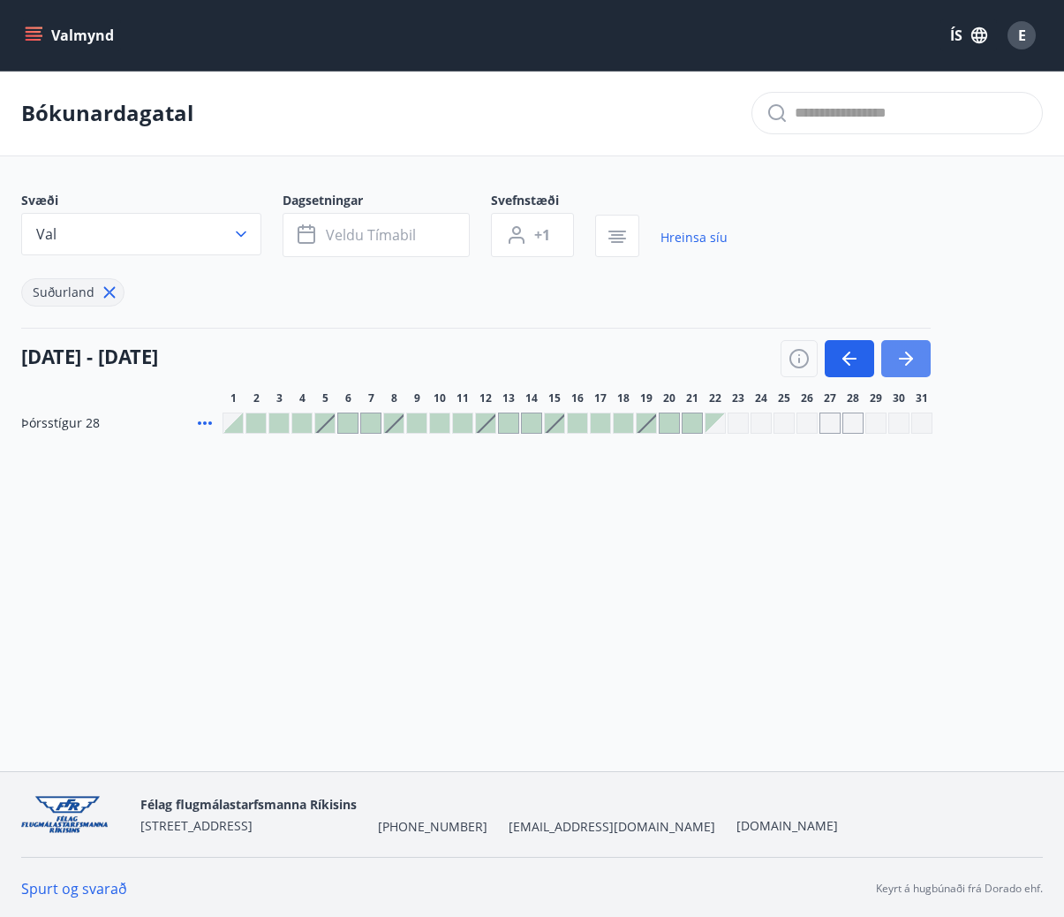
click at [895, 363] on button "button" at bounding box center [905, 358] width 49 height 37
click at [908, 363] on icon "button" at bounding box center [909, 358] width 8 height 14
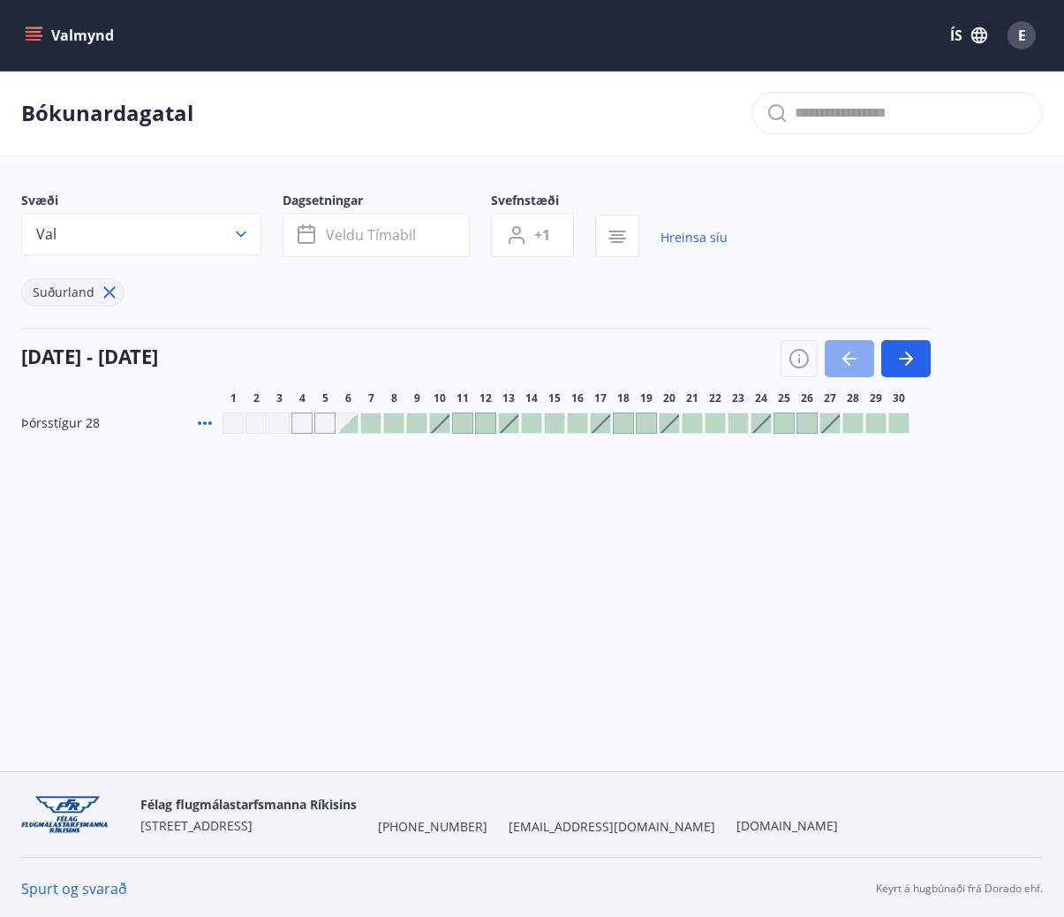
click at [863, 363] on button "button" at bounding box center [849, 358] width 49 height 37
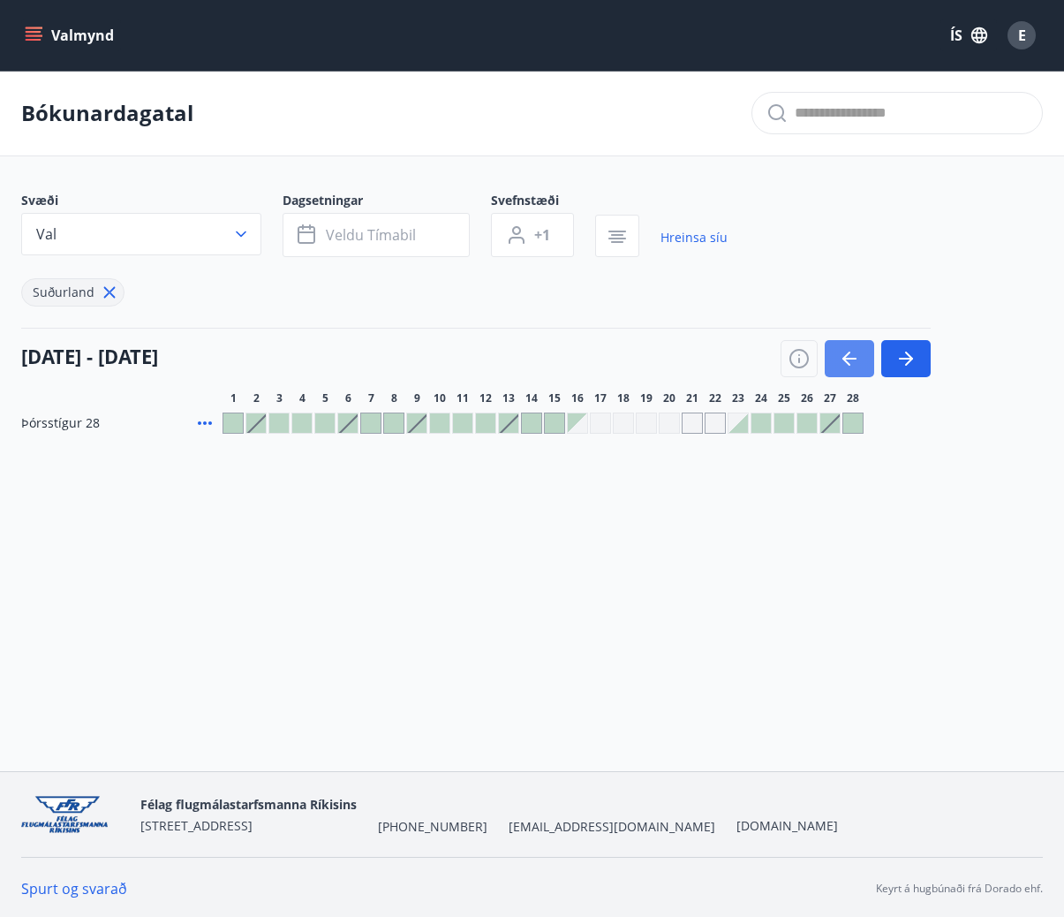
click at [861, 362] on button "button" at bounding box center [849, 358] width 49 height 37
click at [860, 347] on button "button" at bounding box center [849, 358] width 49 height 37
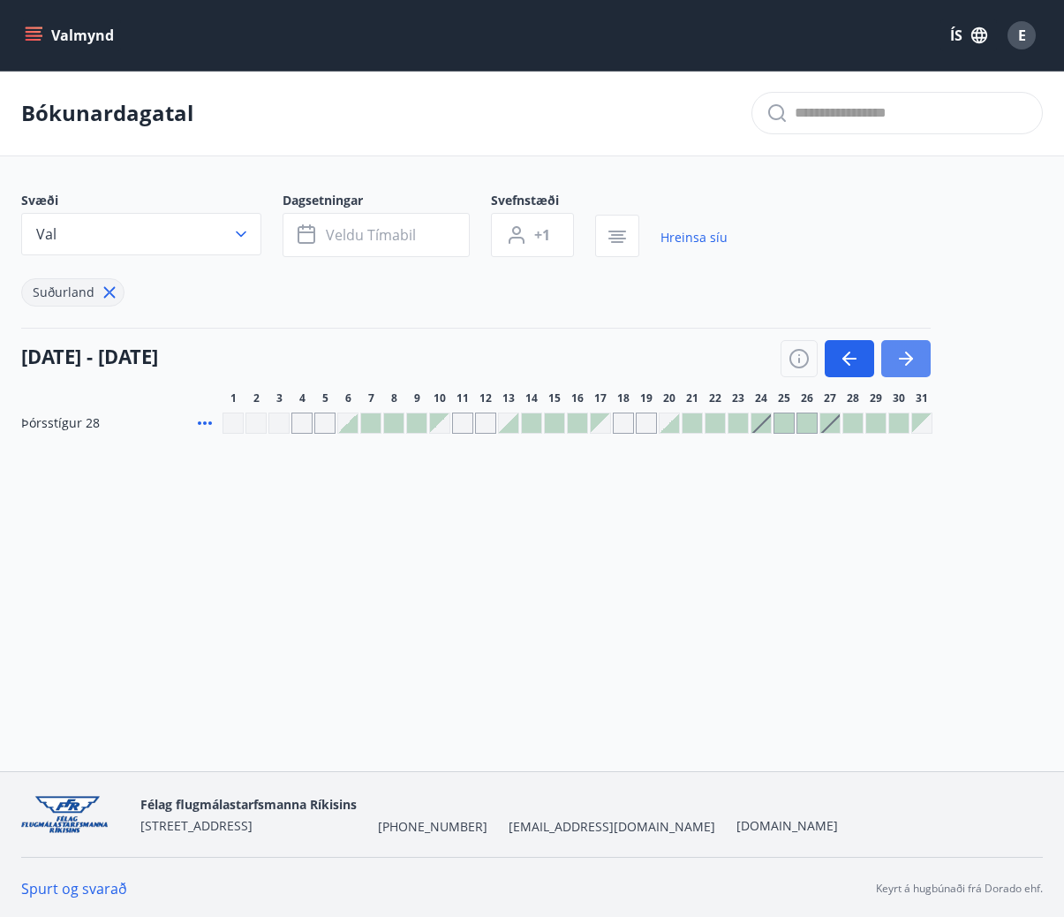
click at [924, 371] on button "button" at bounding box center [905, 358] width 49 height 37
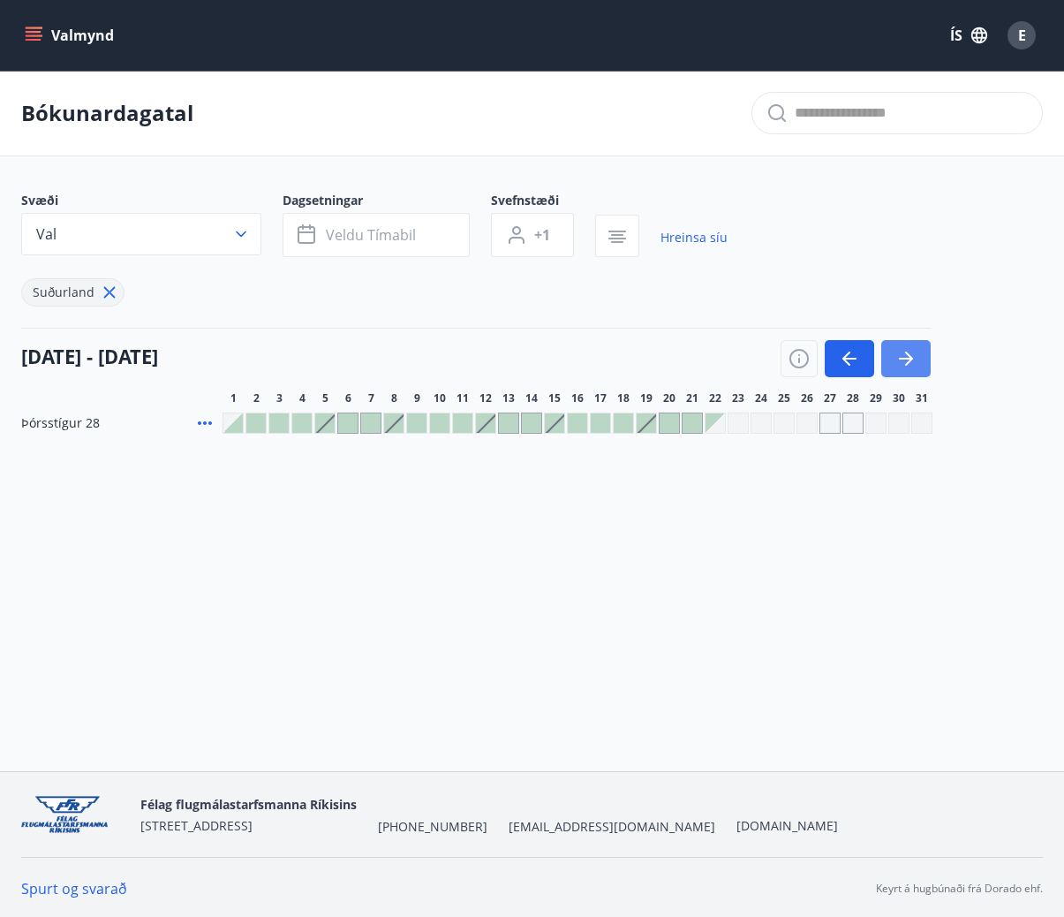
click at [924, 371] on button "button" at bounding box center [905, 358] width 49 height 37
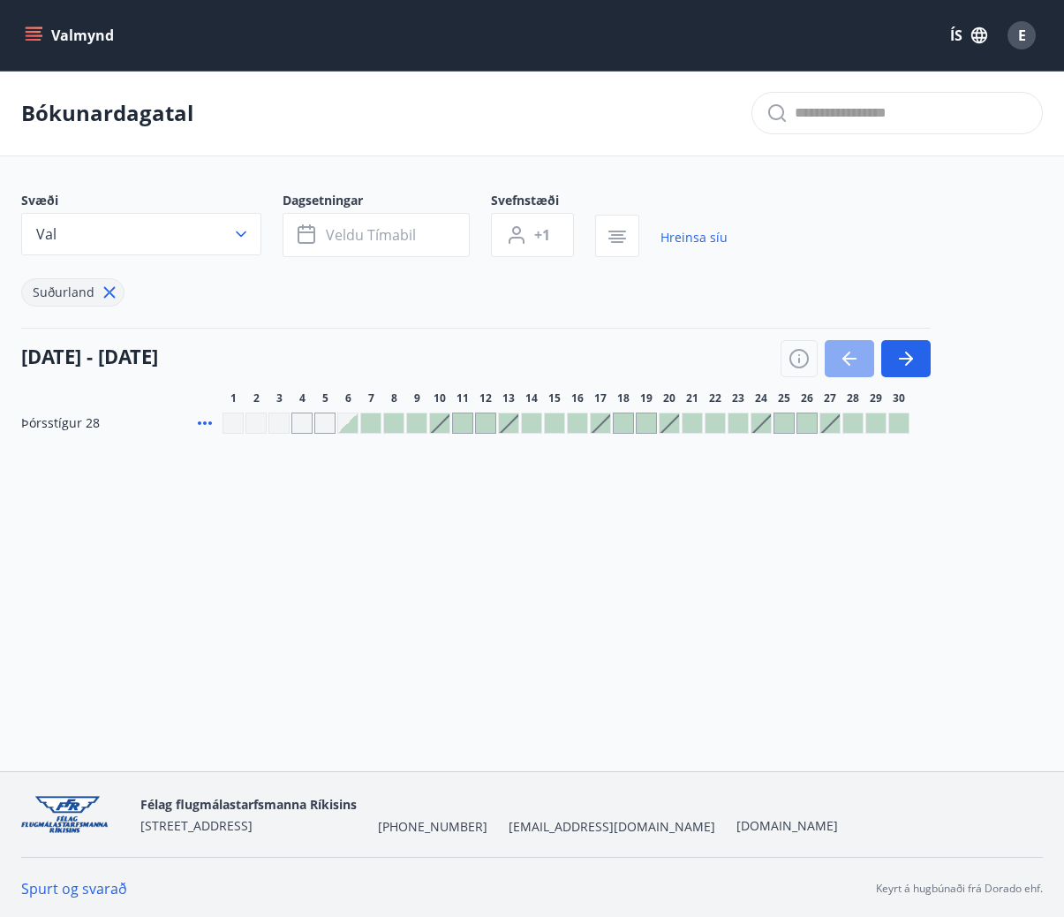
click at [852, 363] on icon "button" at bounding box center [849, 358] width 21 height 21
click at [865, 369] on button "button" at bounding box center [849, 358] width 49 height 37
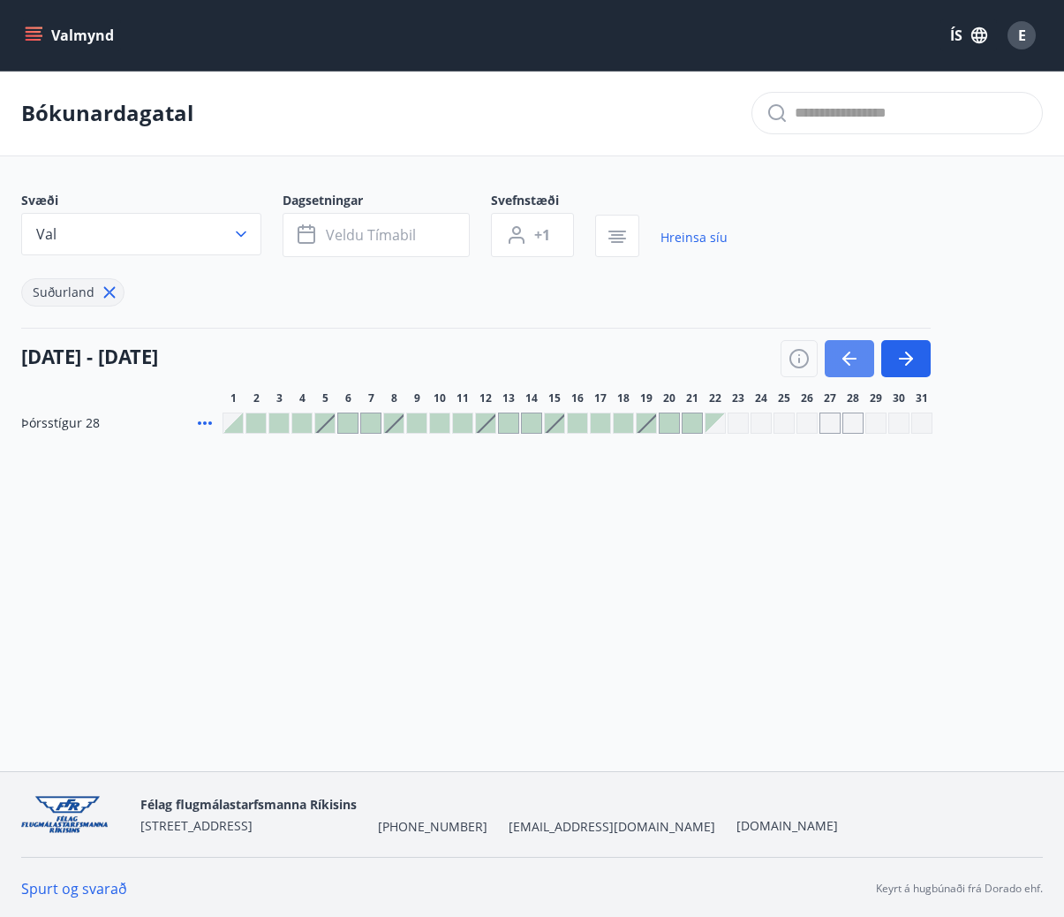
click at [865, 369] on button "button" at bounding box center [849, 358] width 49 height 37
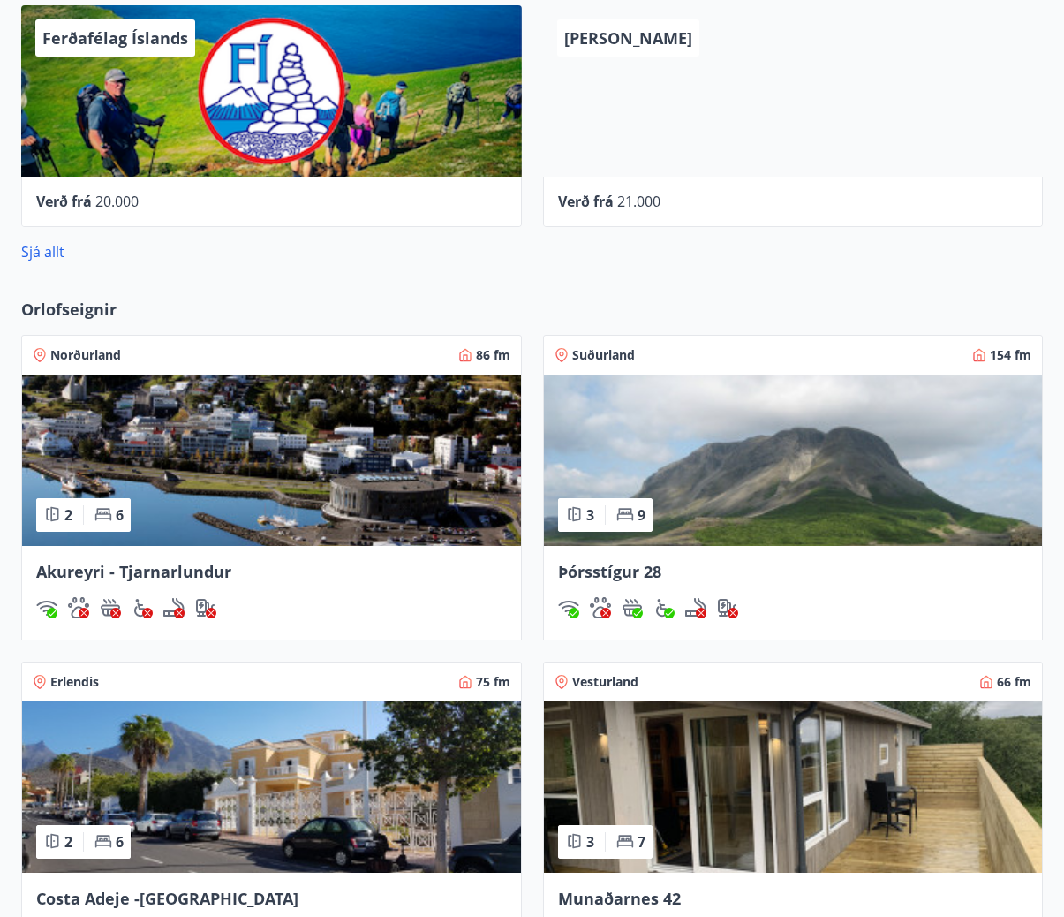
scroll to position [852, 0]
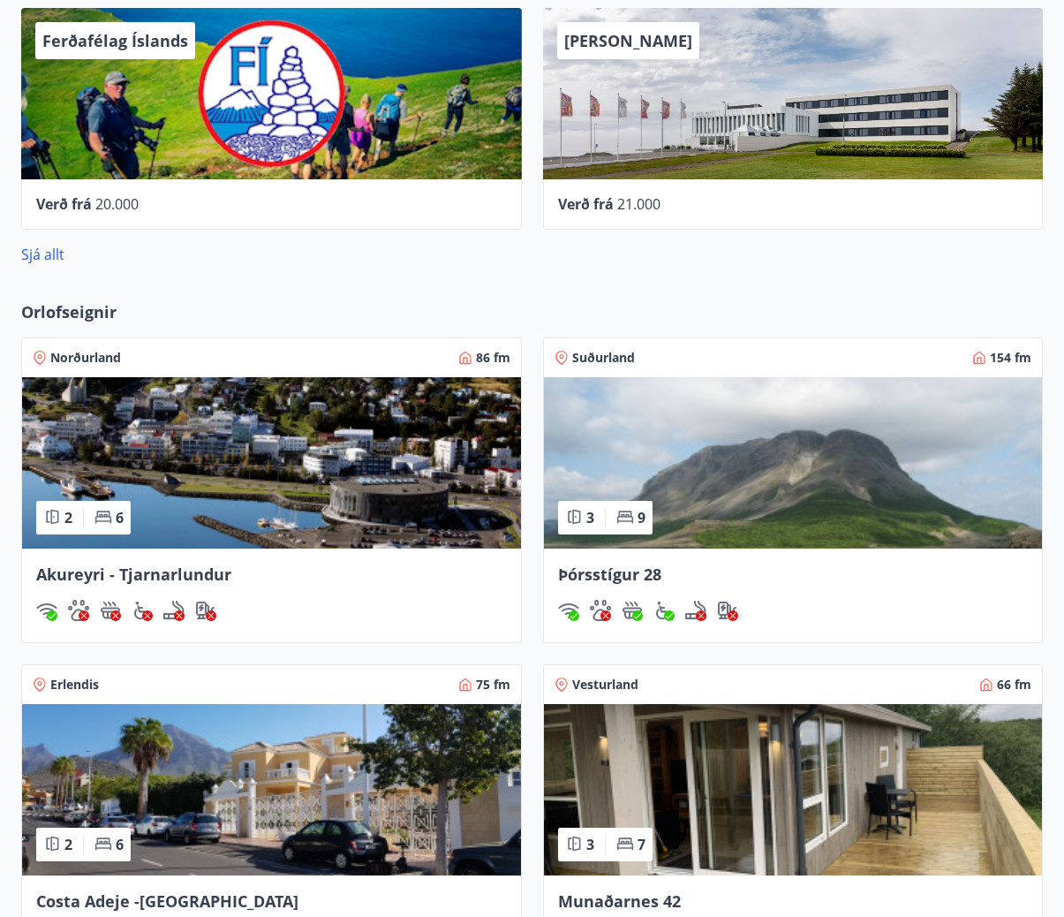
click at [676, 540] on img at bounding box center [793, 462] width 499 height 171
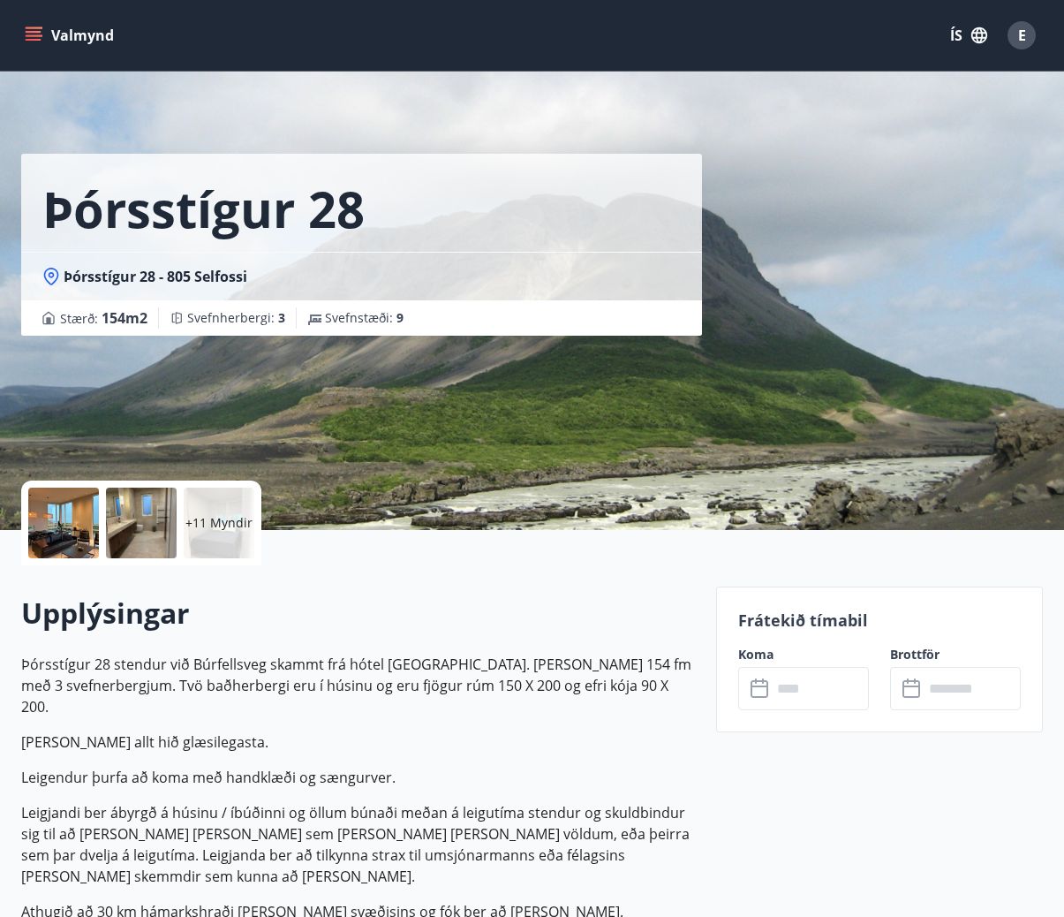
click at [64, 517] on div at bounding box center [63, 522] width 71 height 71
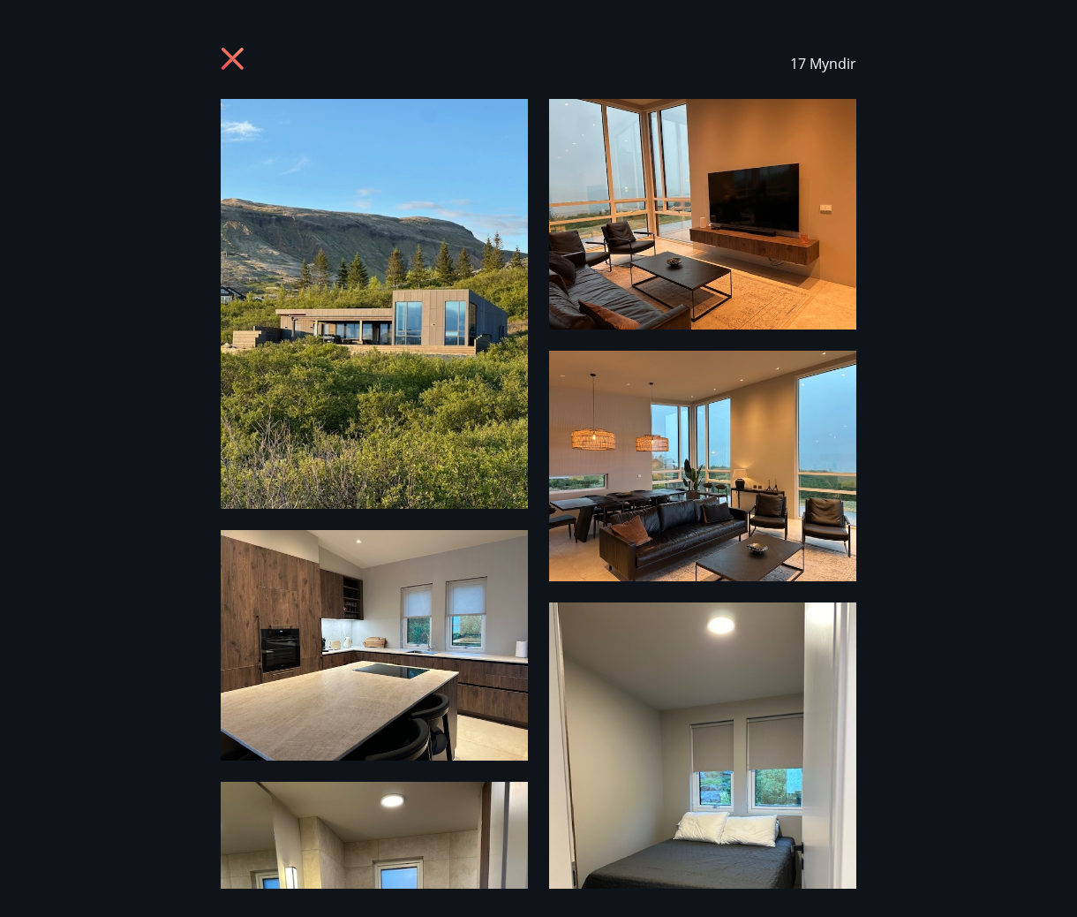
click at [651, 278] on img at bounding box center [702, 214] width 307 height 230
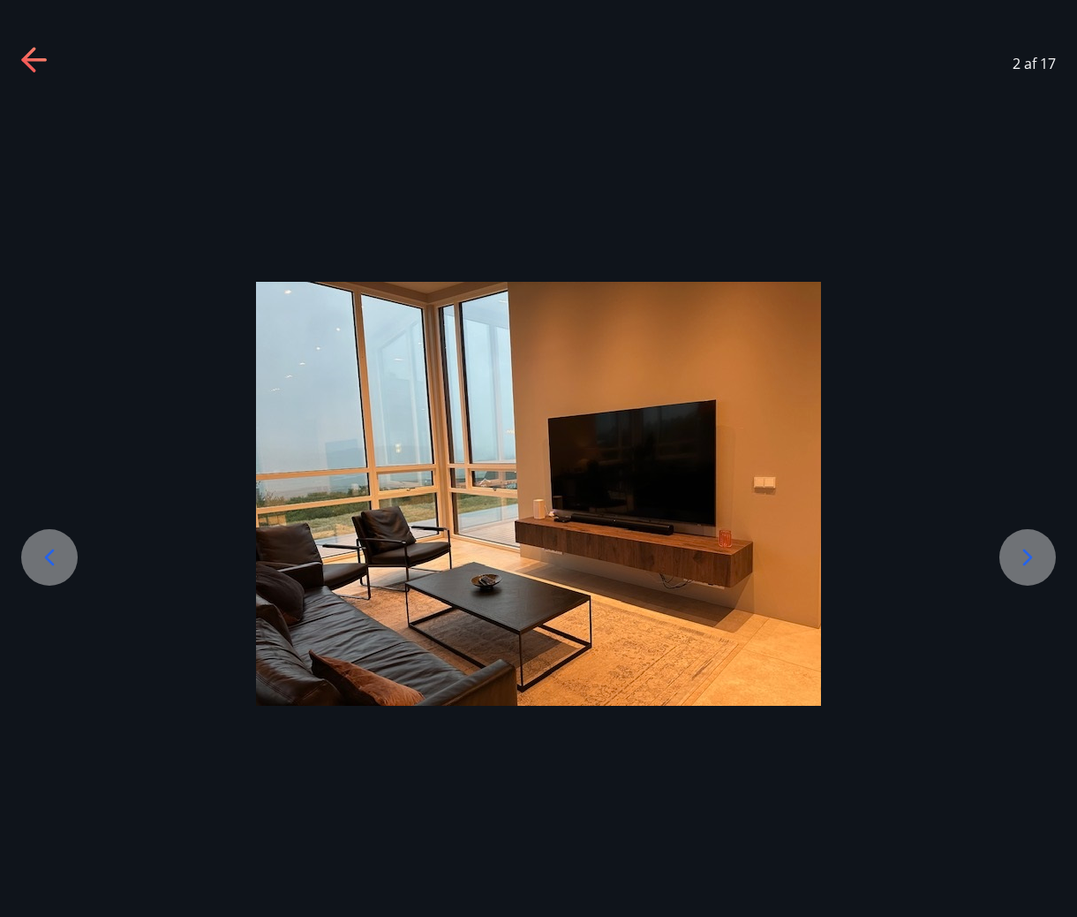
click at [1036, 539] on div at bounding box center [1028, 557] width 57 height 57
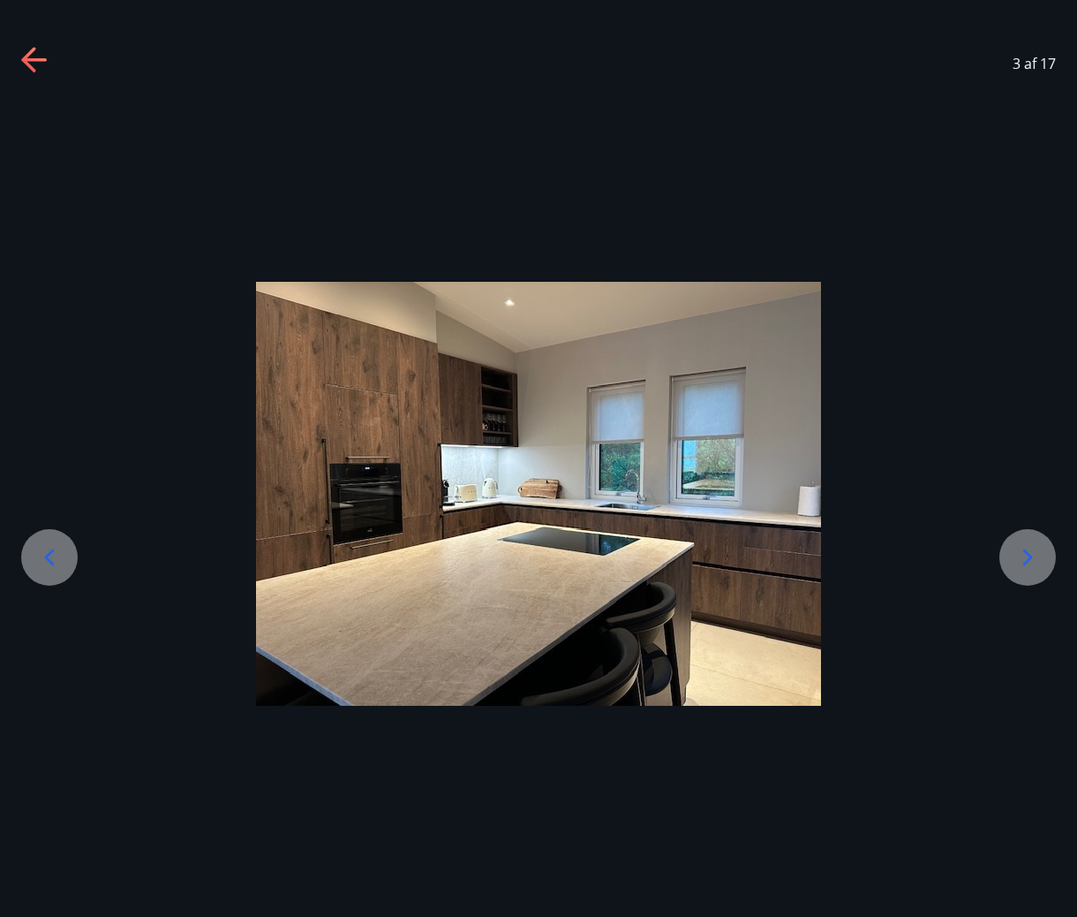
click at [1036, 539] on div at bounding box center [1028, 557] width 57 height 57
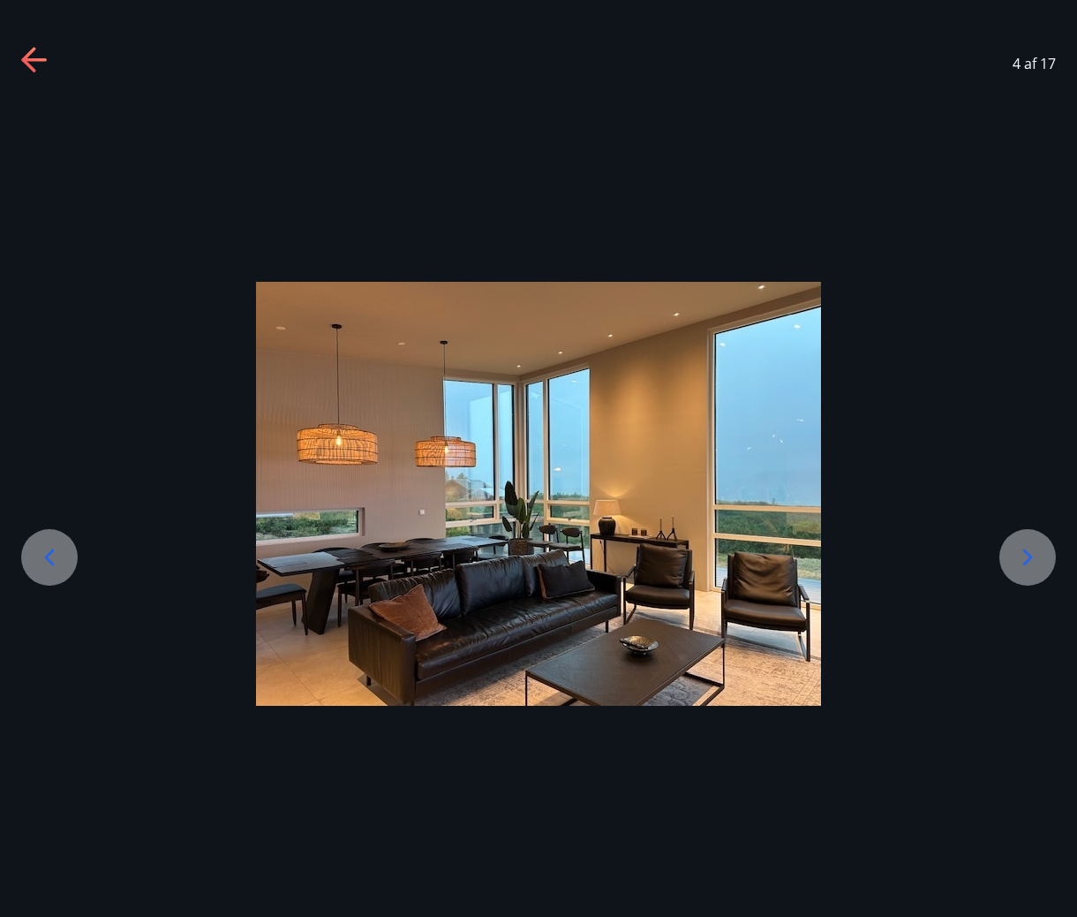
click at [1036, 542] on div at bounding box center [1028, 557] width 57 height 57
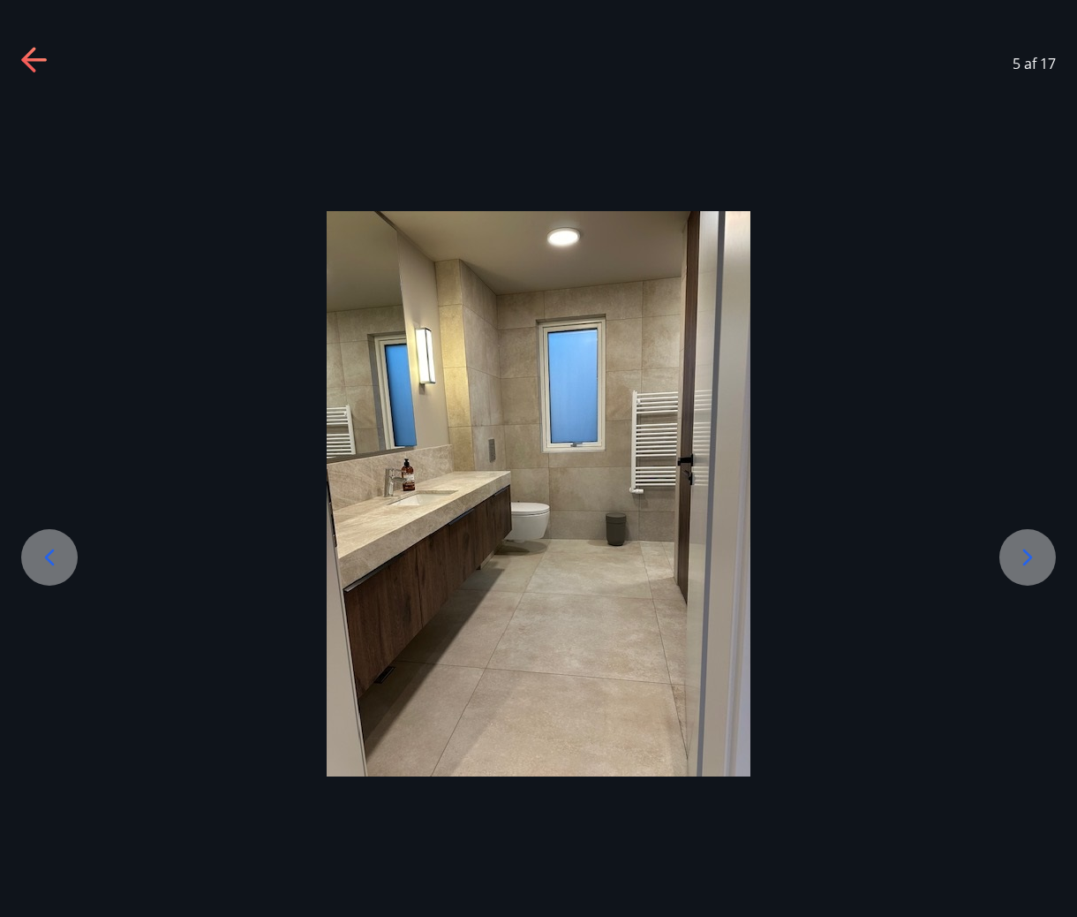
click at [1040, 556] on icon at bounding box center [1028, 557] width 28 height 28
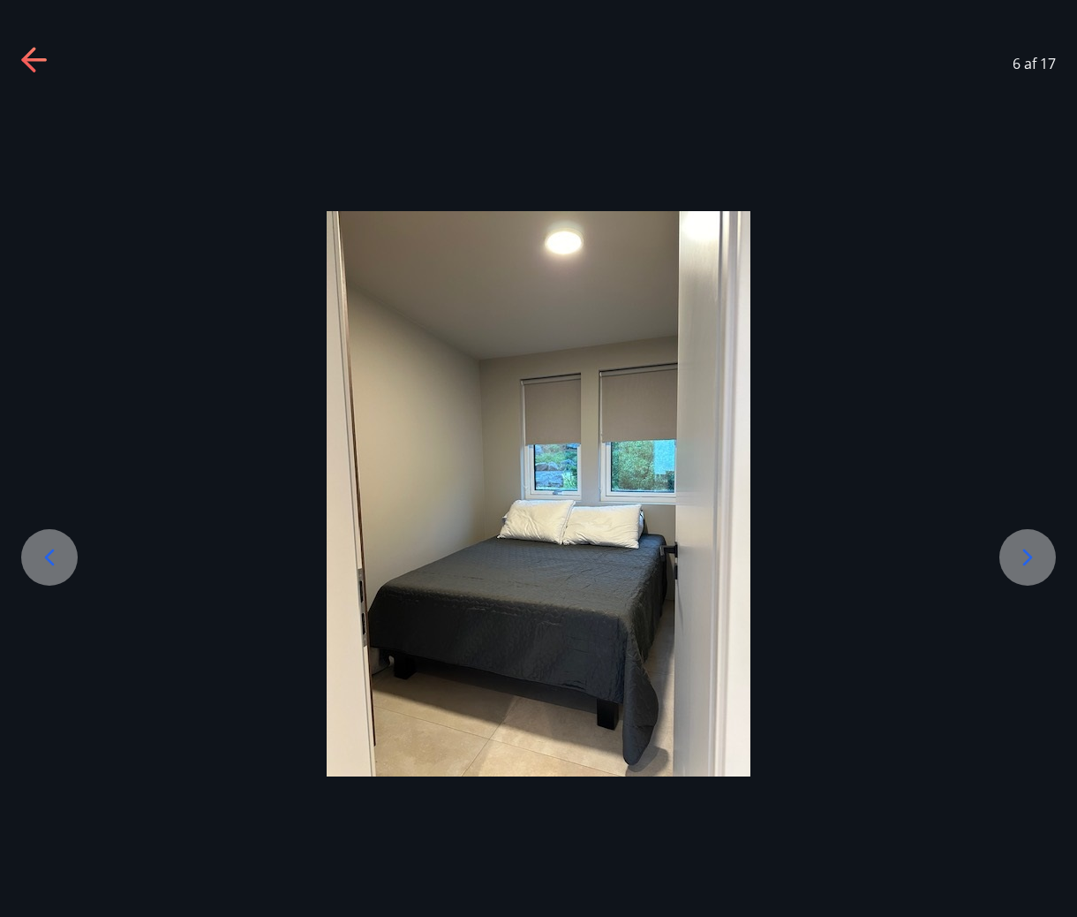
click at [1040, 556] on icon at bounding box center [1028, 557] width 28 height 28
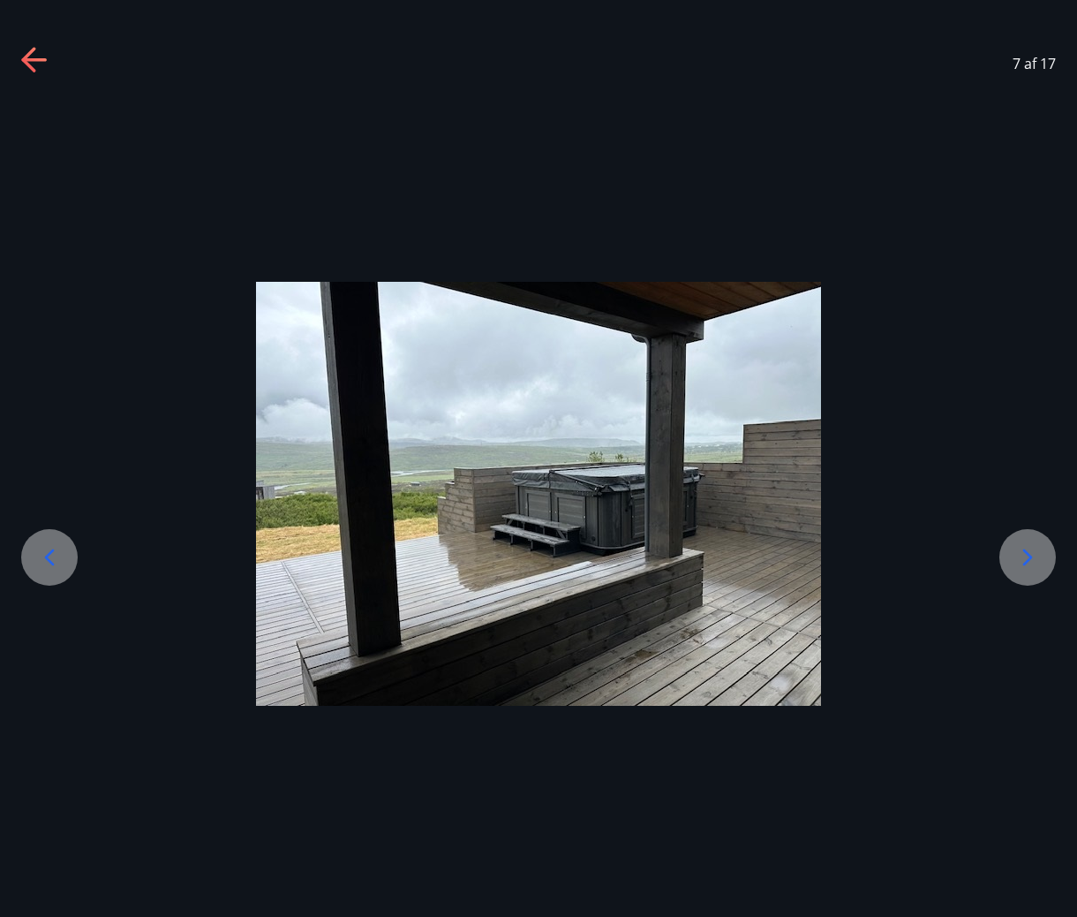
click at [1041, 556] on icon at bounding box center [1028, 557] width 28 height 28
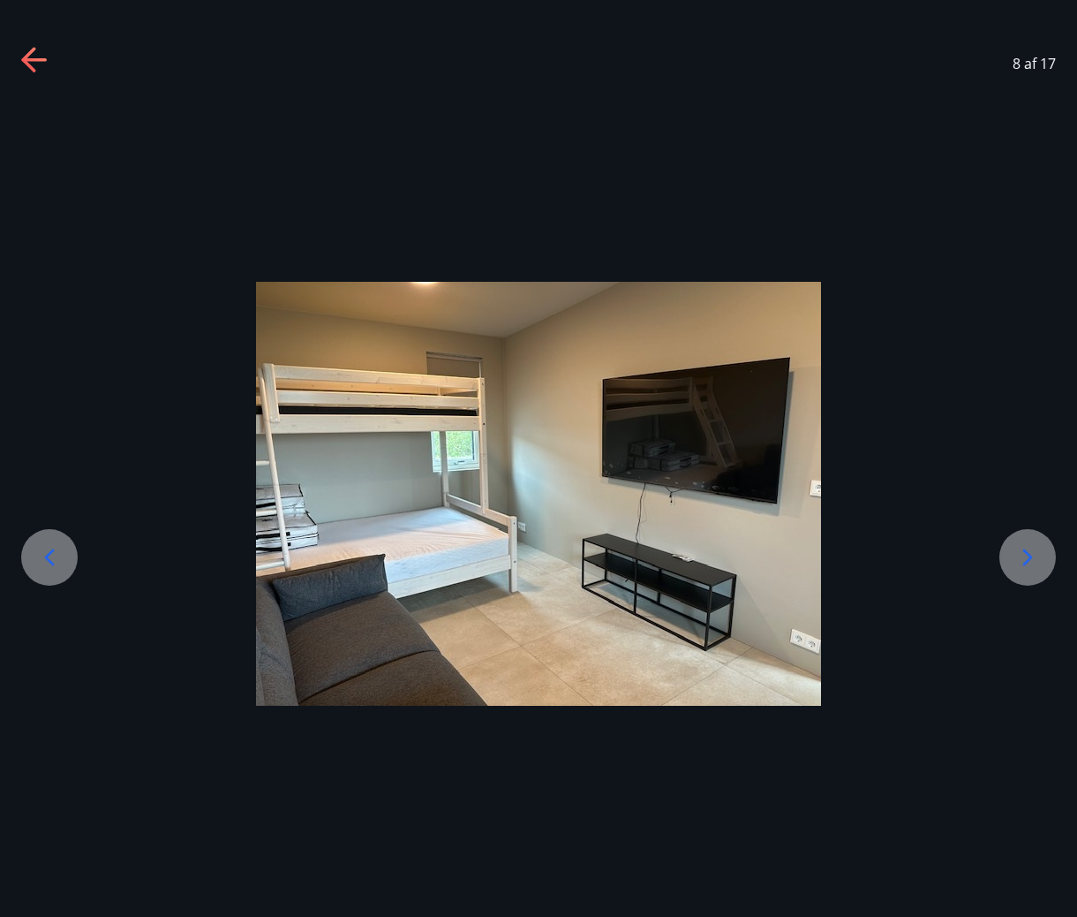
click at [1041, 556] on icon at bounding box center [1028, 557] width 28 height 28
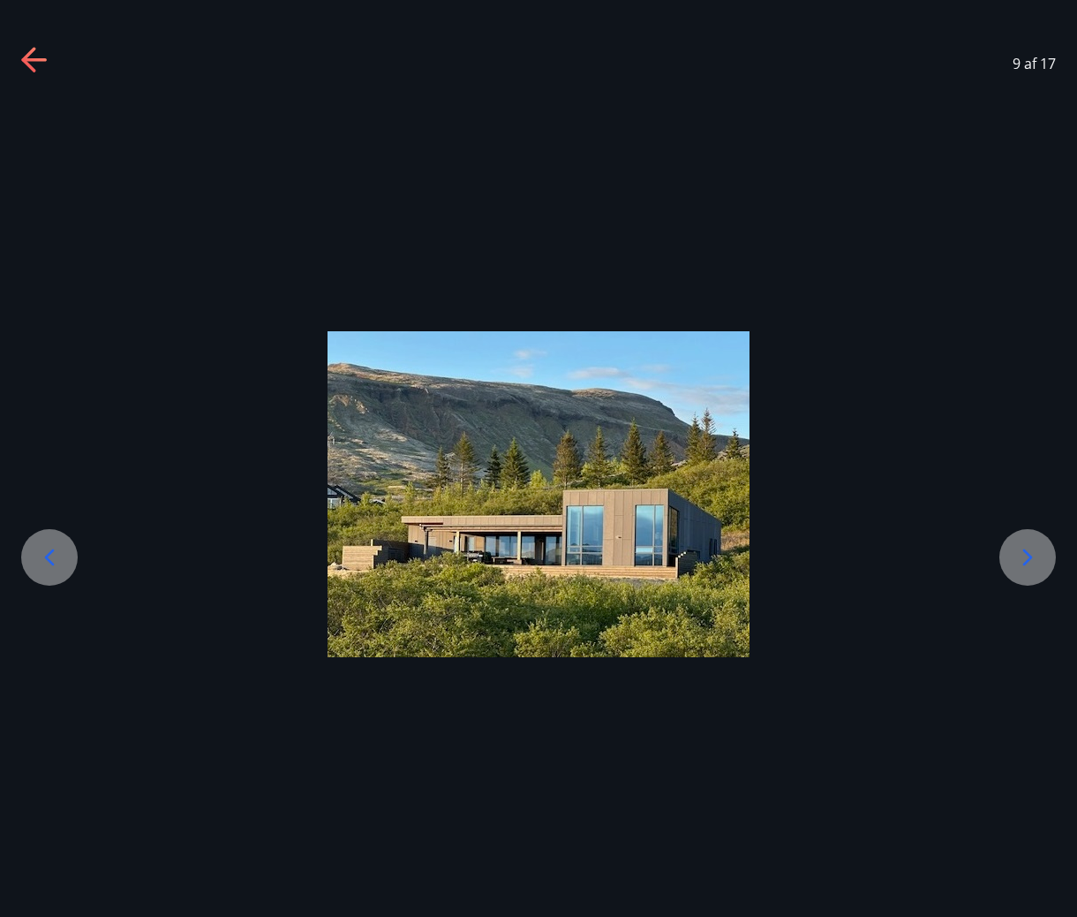
click at [1041, 556] on icon at bounding box center [1028, 557] width 28 height 28
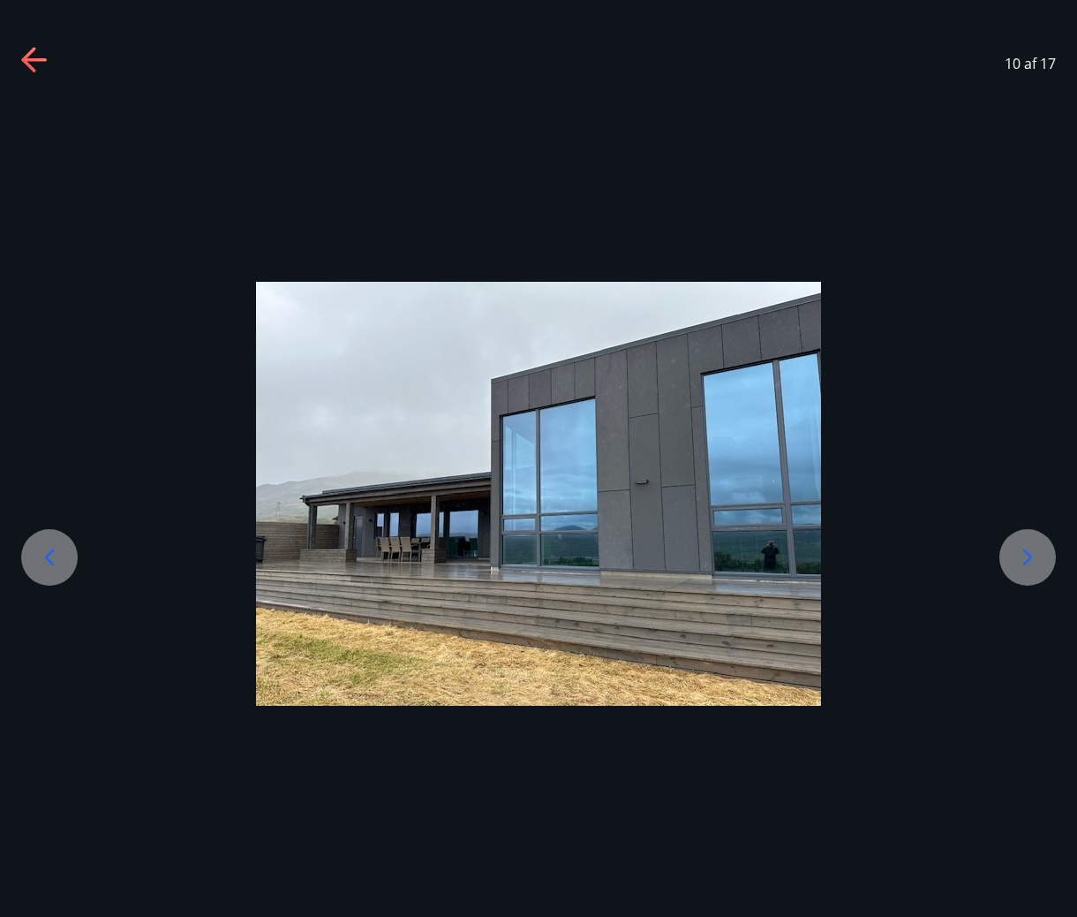
click at [1041, 556] on icon at bounding box center [1028, 557] width 28 height 28
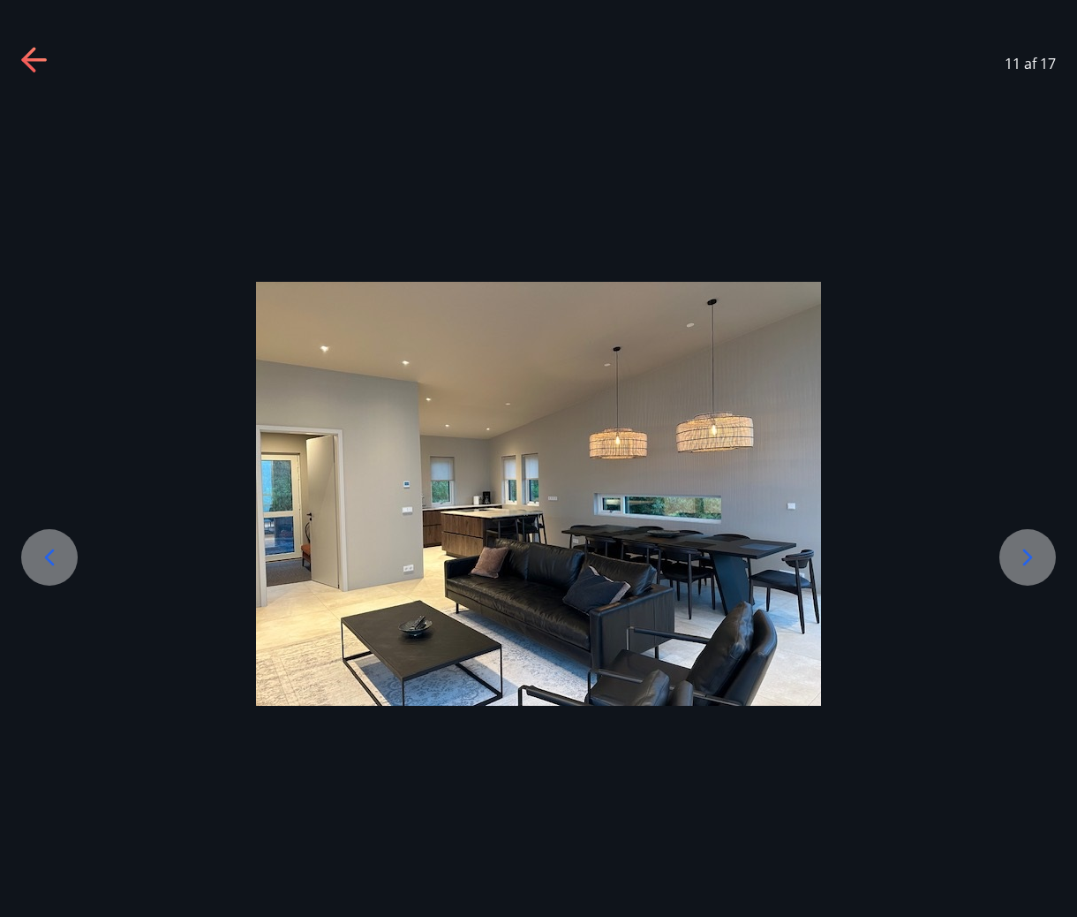
click at [1041, 556] on icon at bounding box center [1028, 557] width 28 height 28
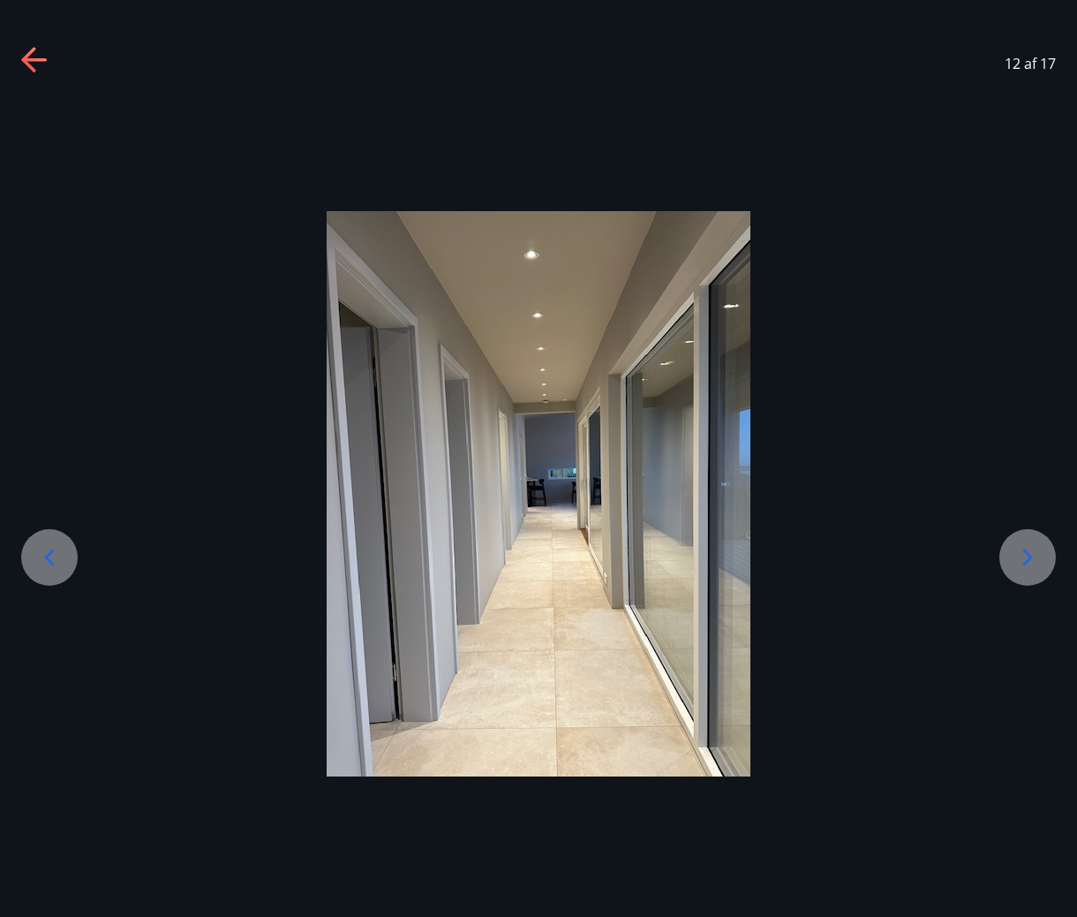
click at [28, 64] on icon at bounding box center [28, 59] width 14 height 25
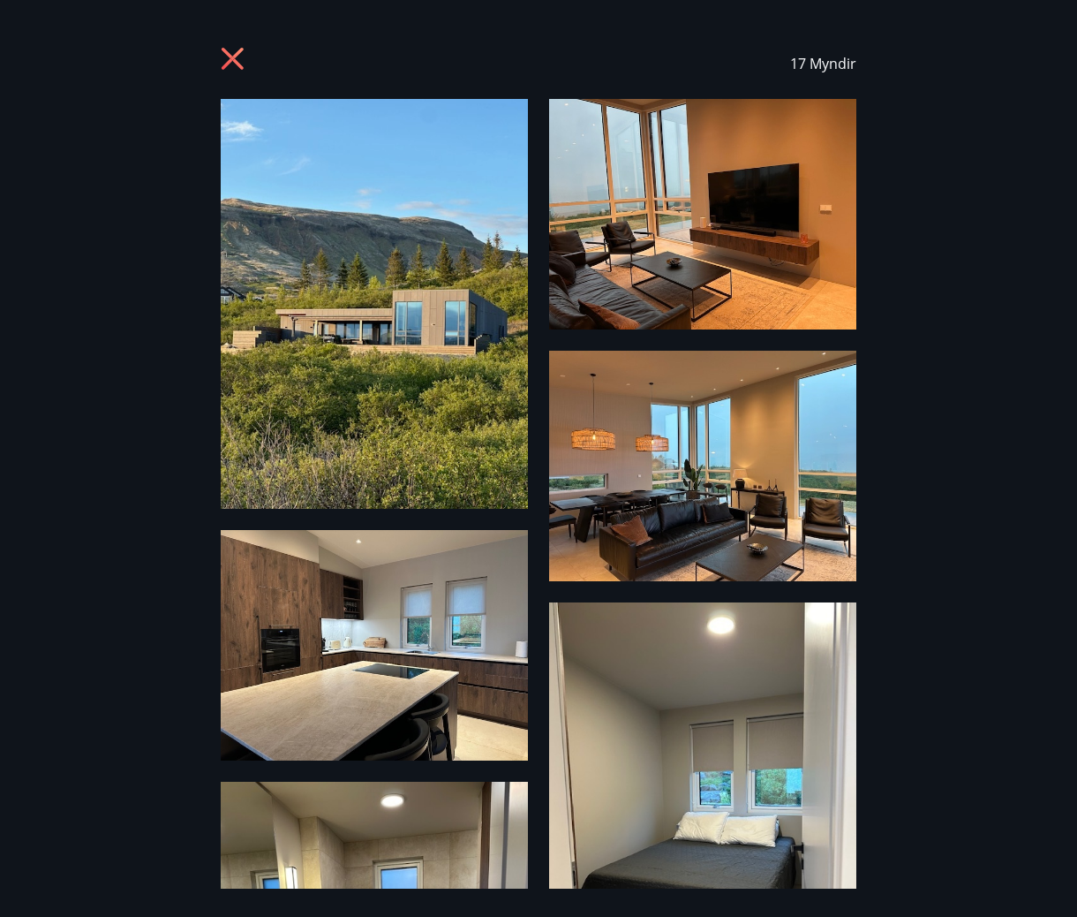
click at [241, 55] on icon at bounding box center [235, 61] width 28 height 28
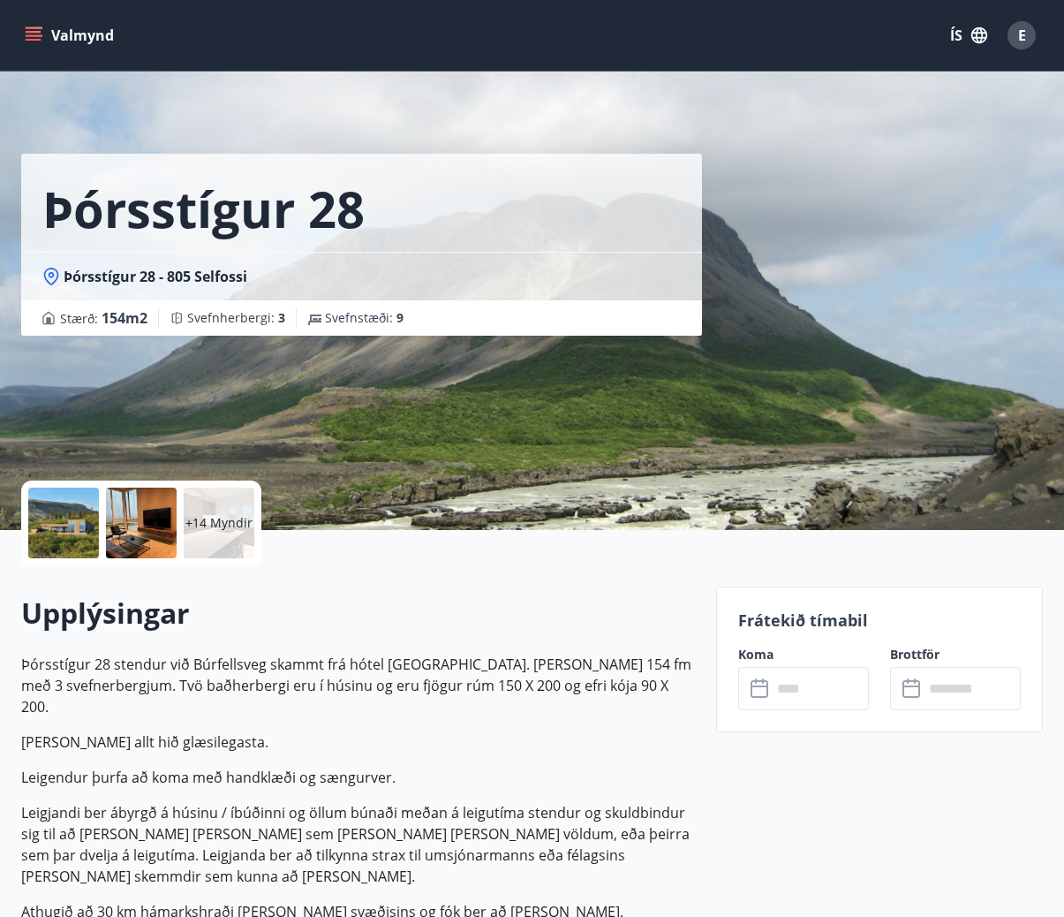
click at [210, 523] on p "+14 Myndir" at bounding box center [218, 523] width 67 height 18
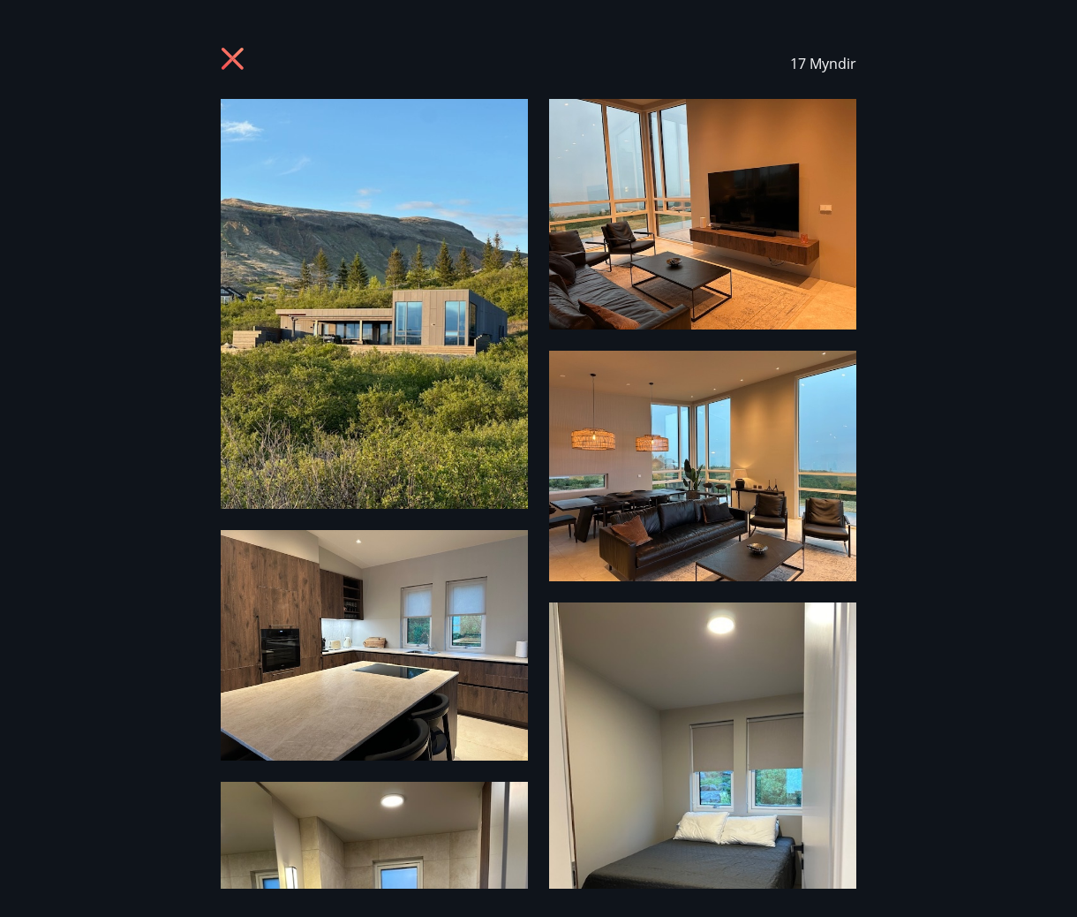
click at [240, 42] on div "17 Myndir" at bounding box center [539, 63] width 636 height 71
click at [230, 61] on icon at bounding box center [233, 59] width 22 height 22
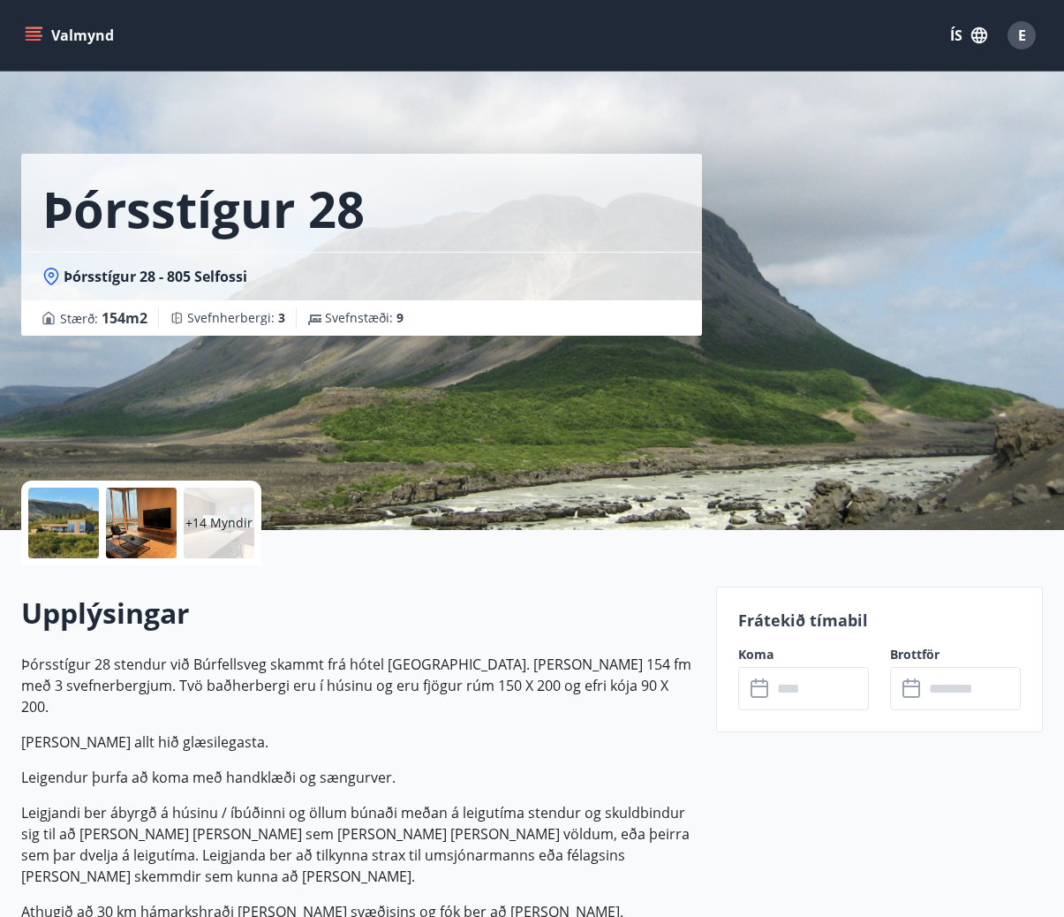
click at [106, 506] on div "+14 Myndir" at bounding box center [141, 522] width 240 height 85
click at [112, 506] on div at bounding box center [141, 522] width 71 height 71
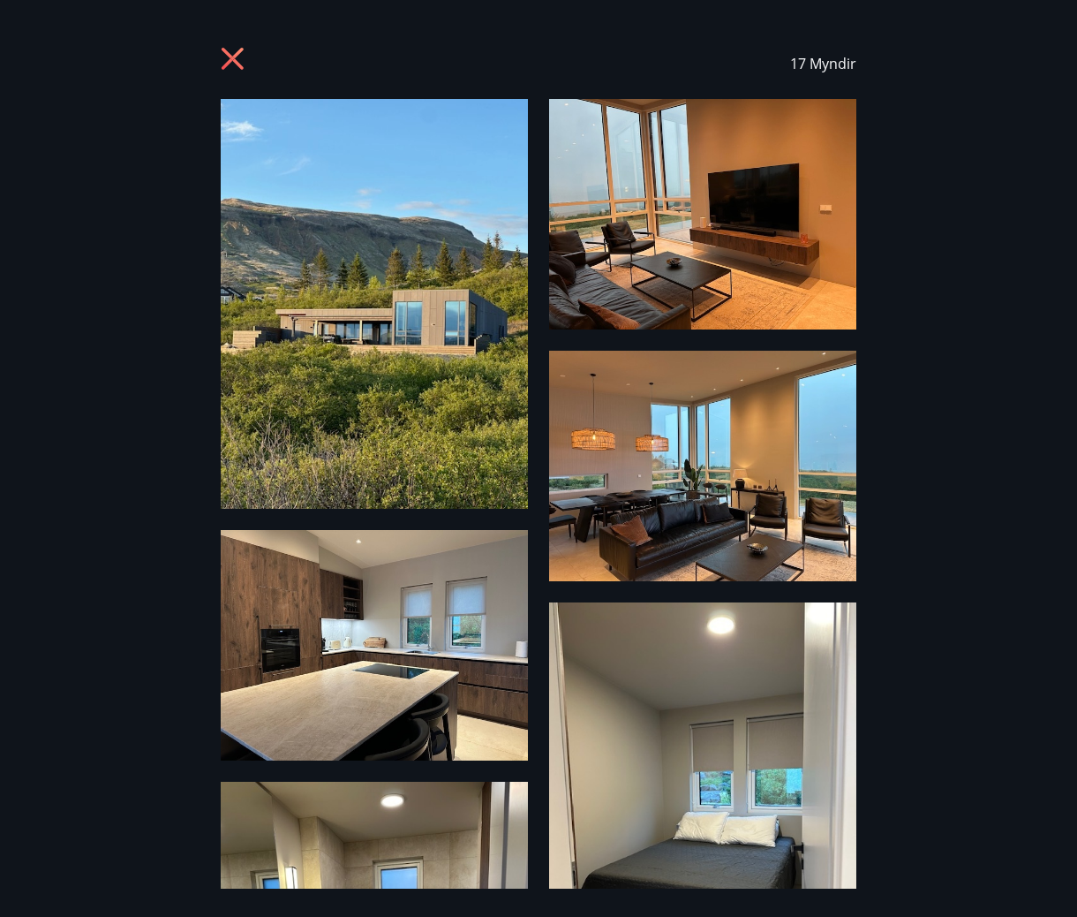
click at [228, 55] on icon at bounding box center [233, 59] width 22 height 22
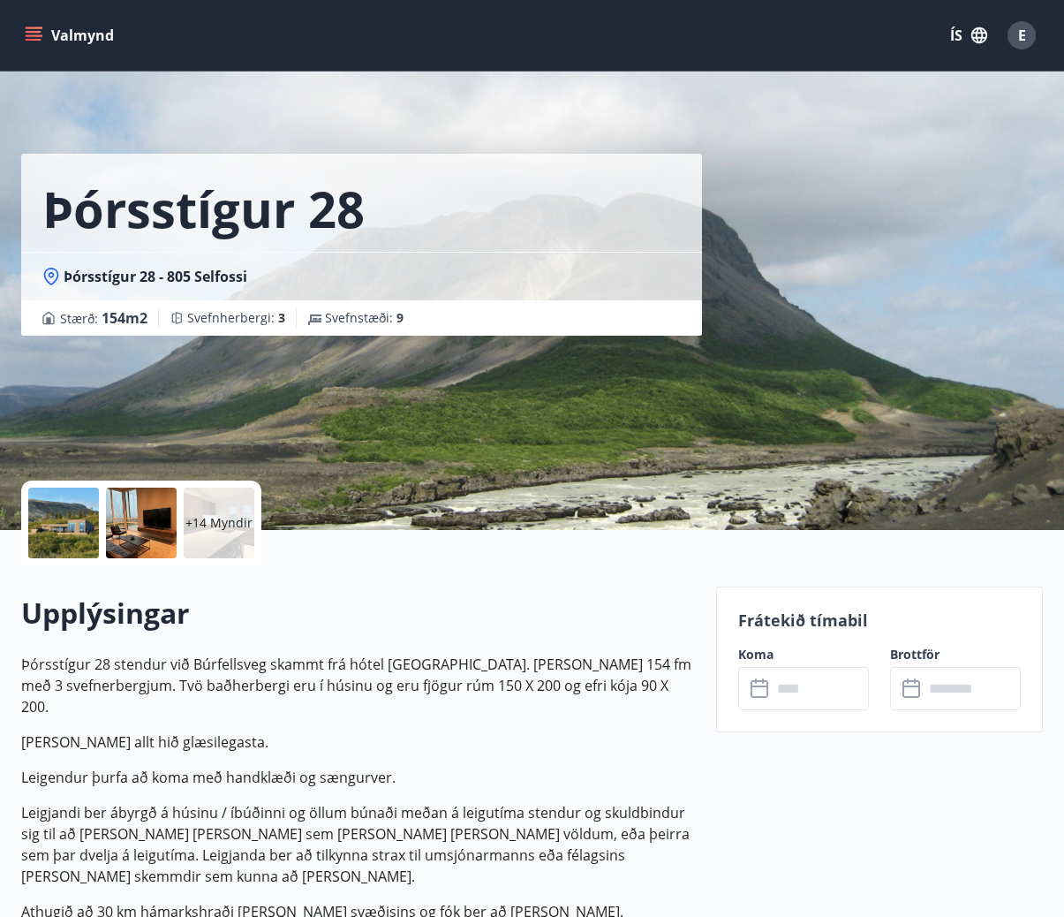
click at [70, 517] on div at bounding box center [63, 522] width 71 height 71
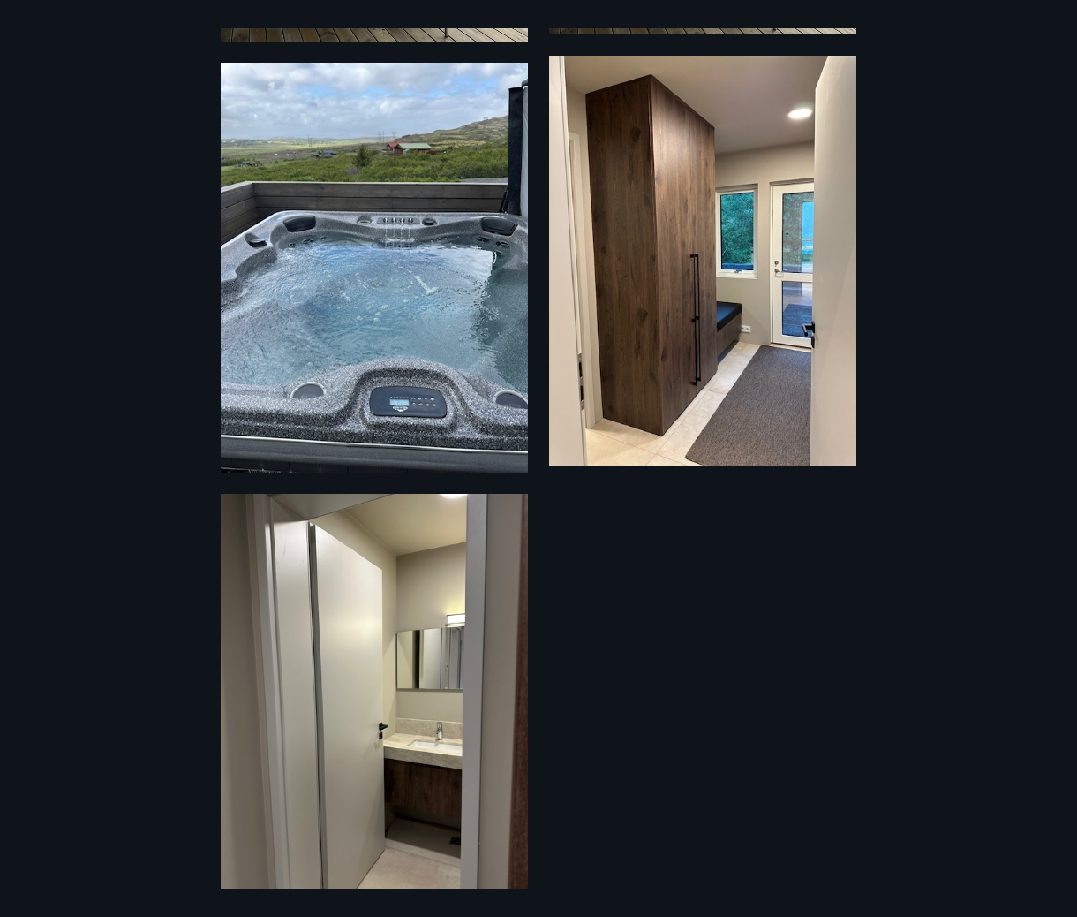
scroll to position [2184, 0]
